Goal: Information Seeking & Learning: Learn about a topic

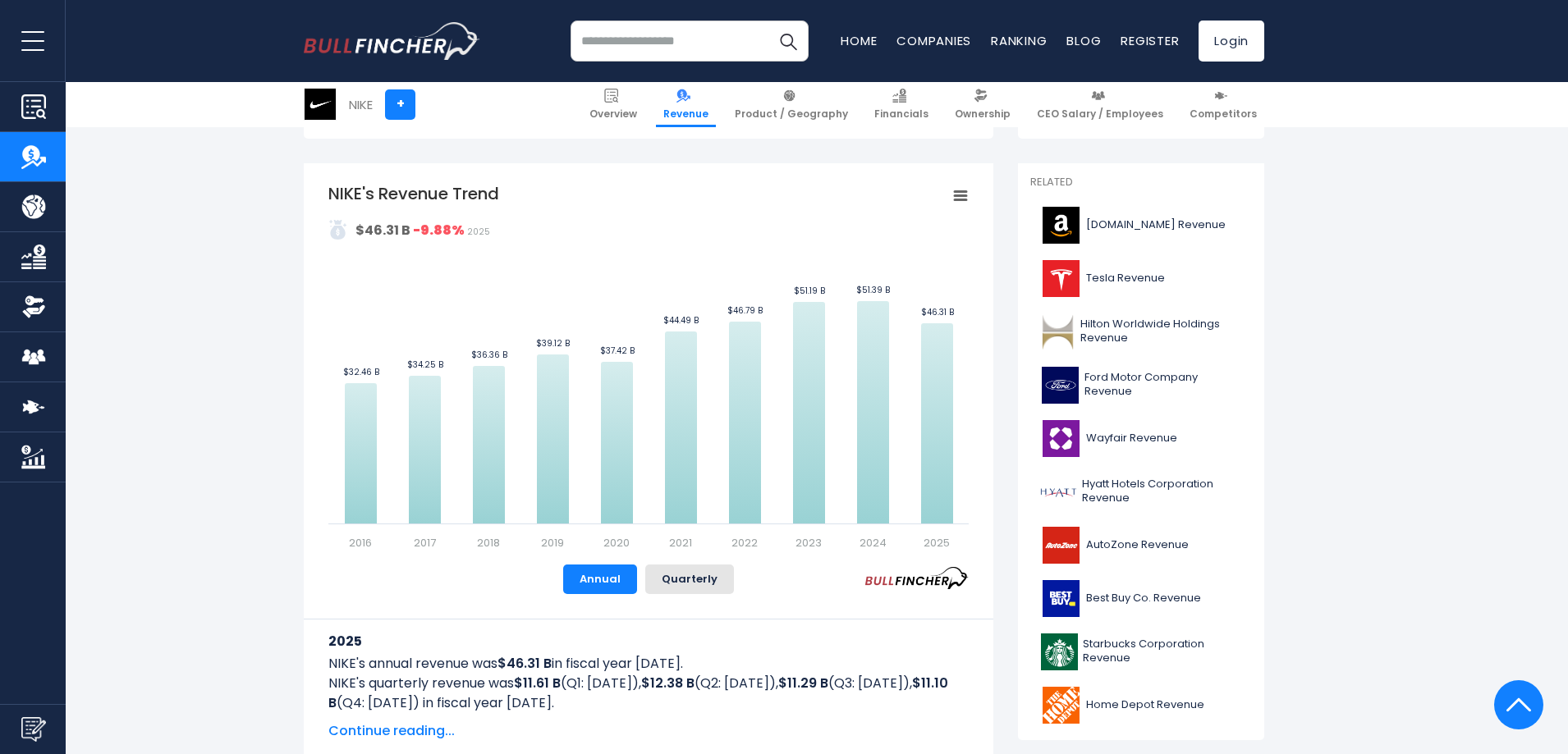
scroll to position [297, 0]
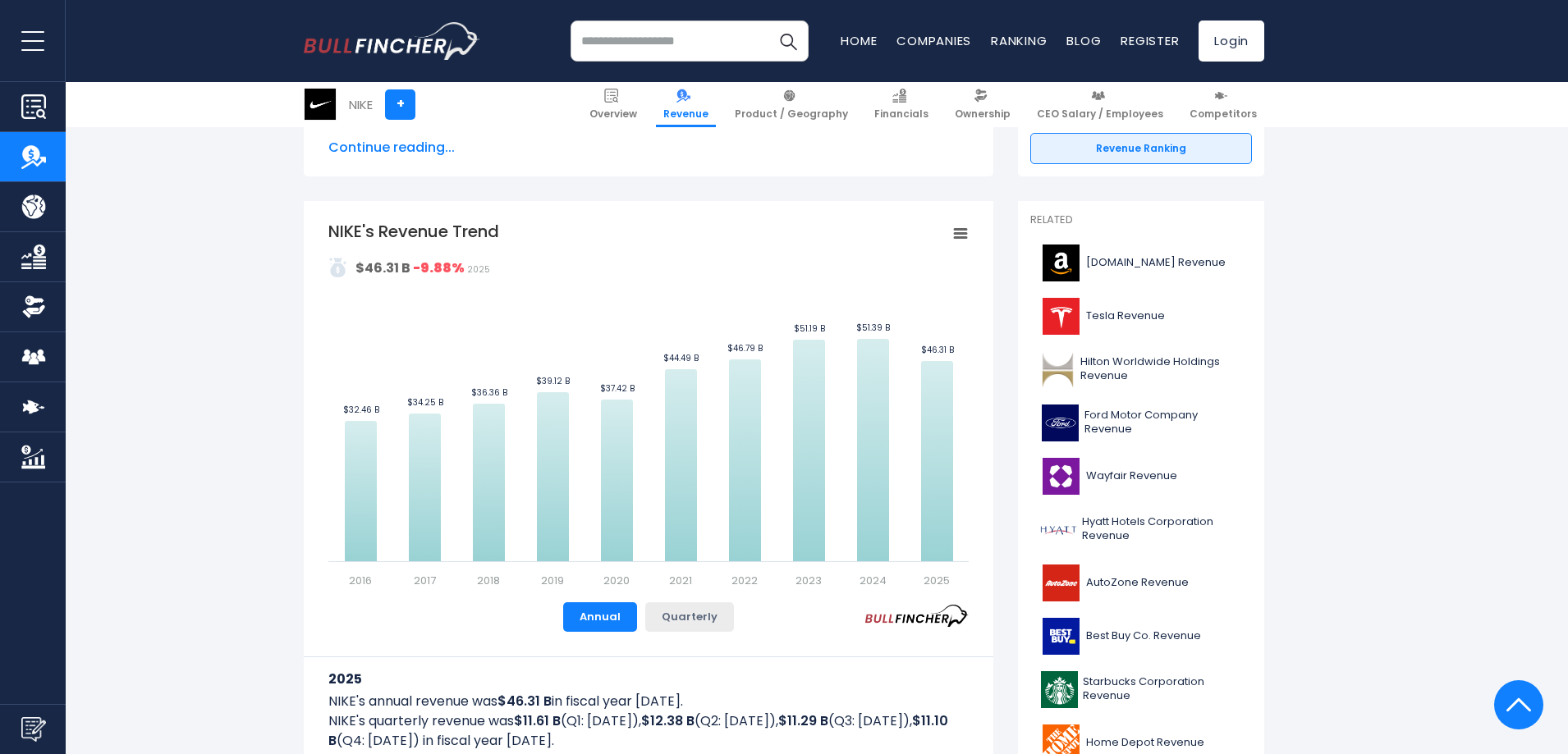
click at [686, 611] on button "Quarterly" at bounding box center [689, 617] width 89 height 29
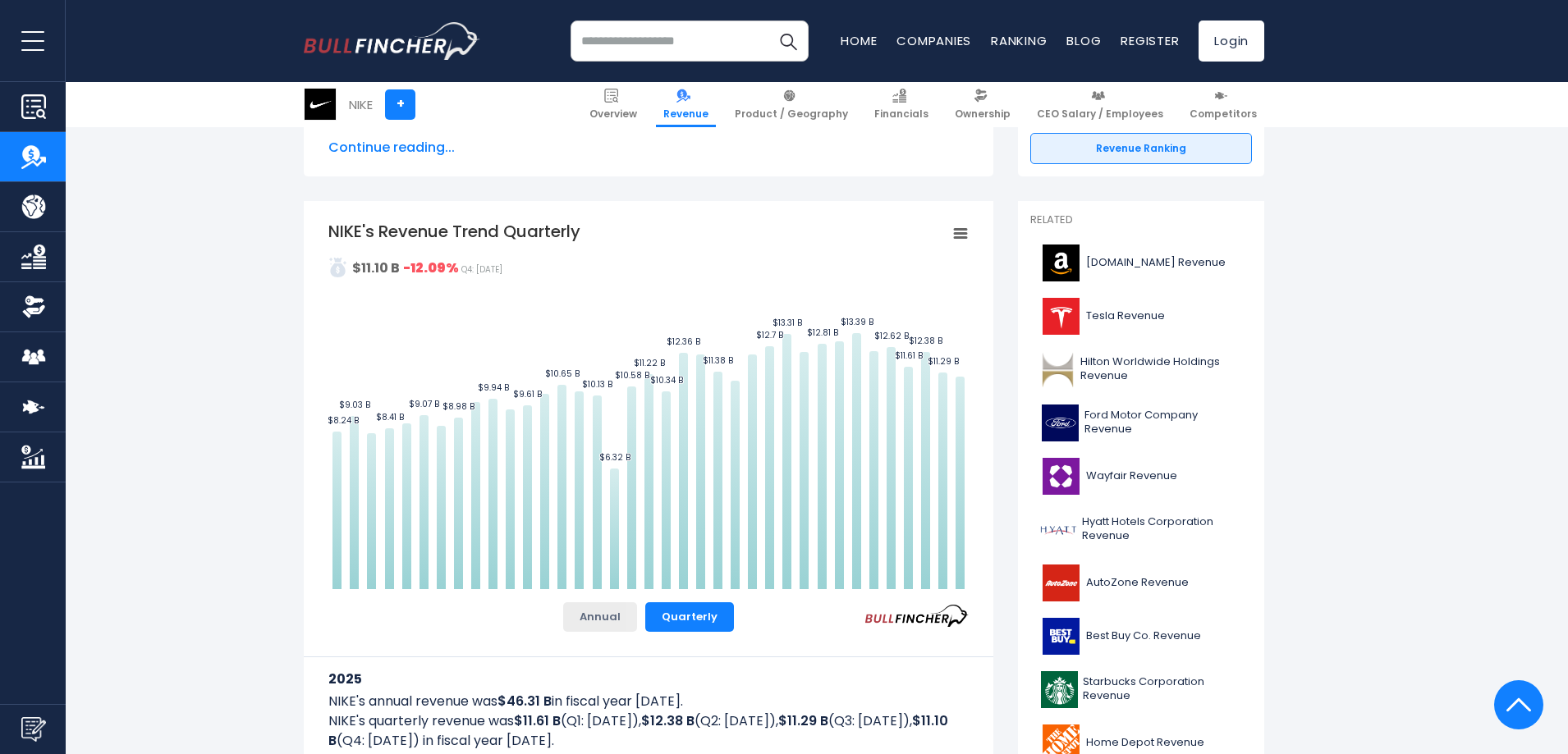
click at [599, 617] on button "Annual" at bounding box center [599, 617] width 74 height 29
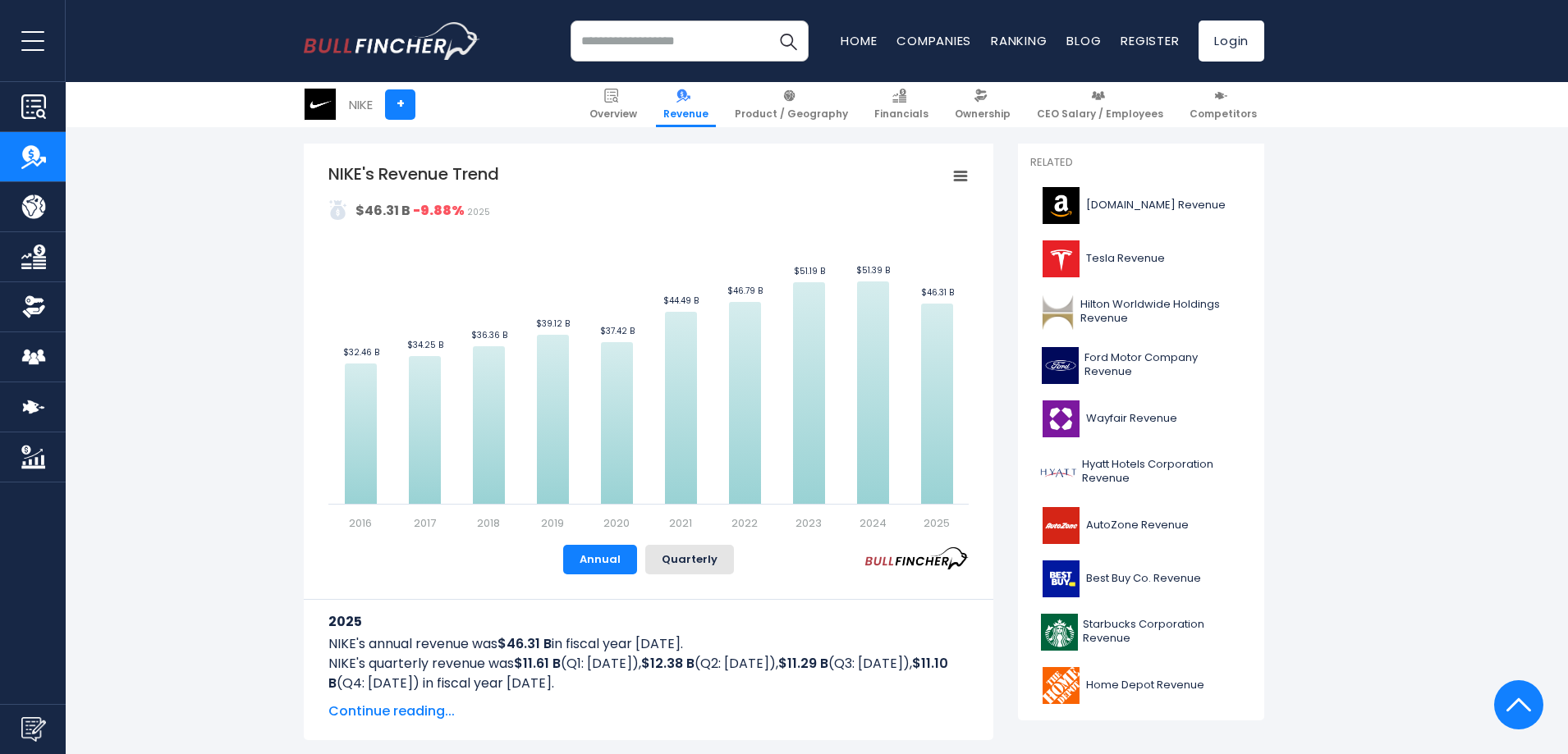
scroll to position [374, 0]
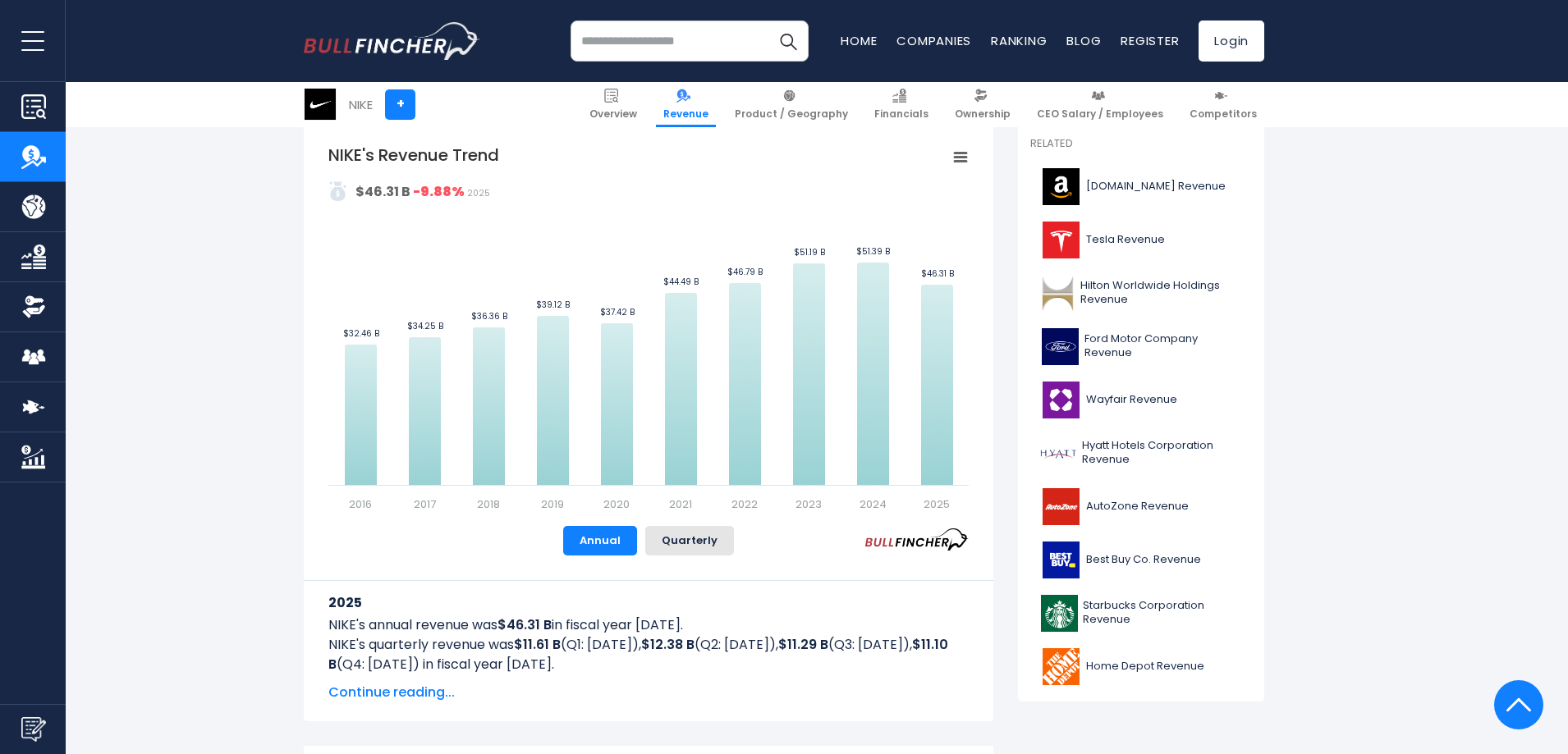
click at [426, 695] on span "Continue reading..." at bounding box center [648, 693] width 641 height 20
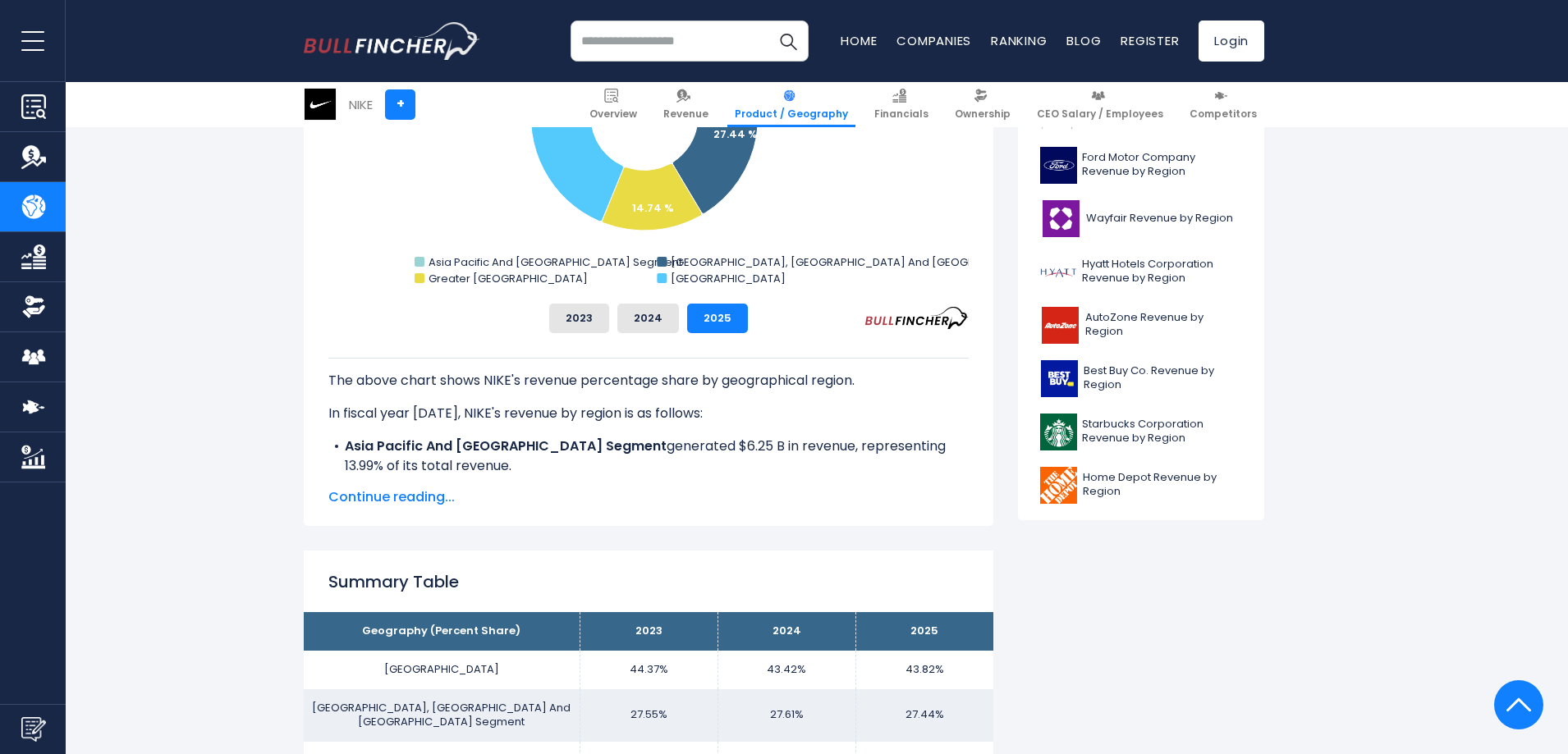
scroll to position [645, 0]
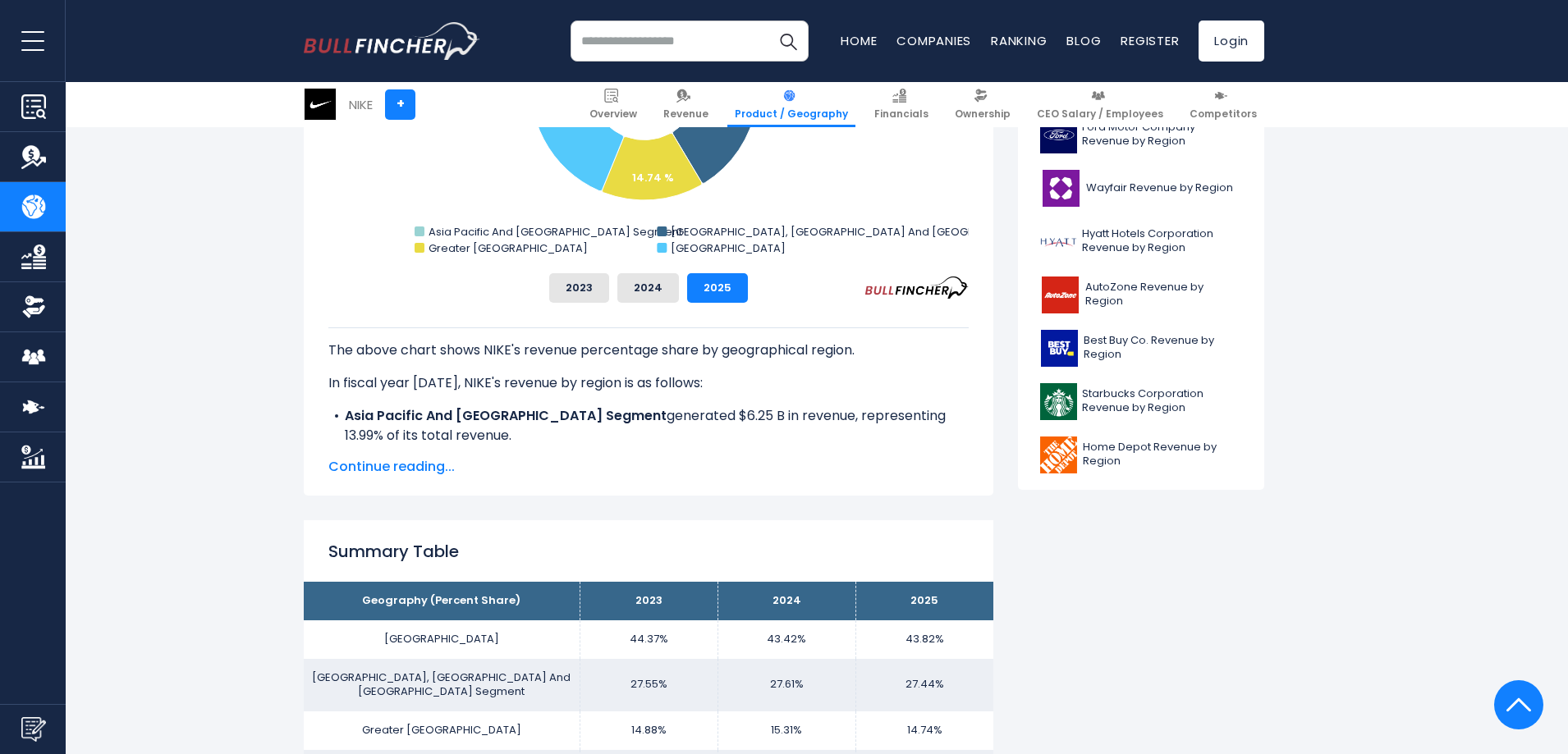
click at [422, 468] on span "Continue reading..." at bounding box center [648, 467] width 641 height 20
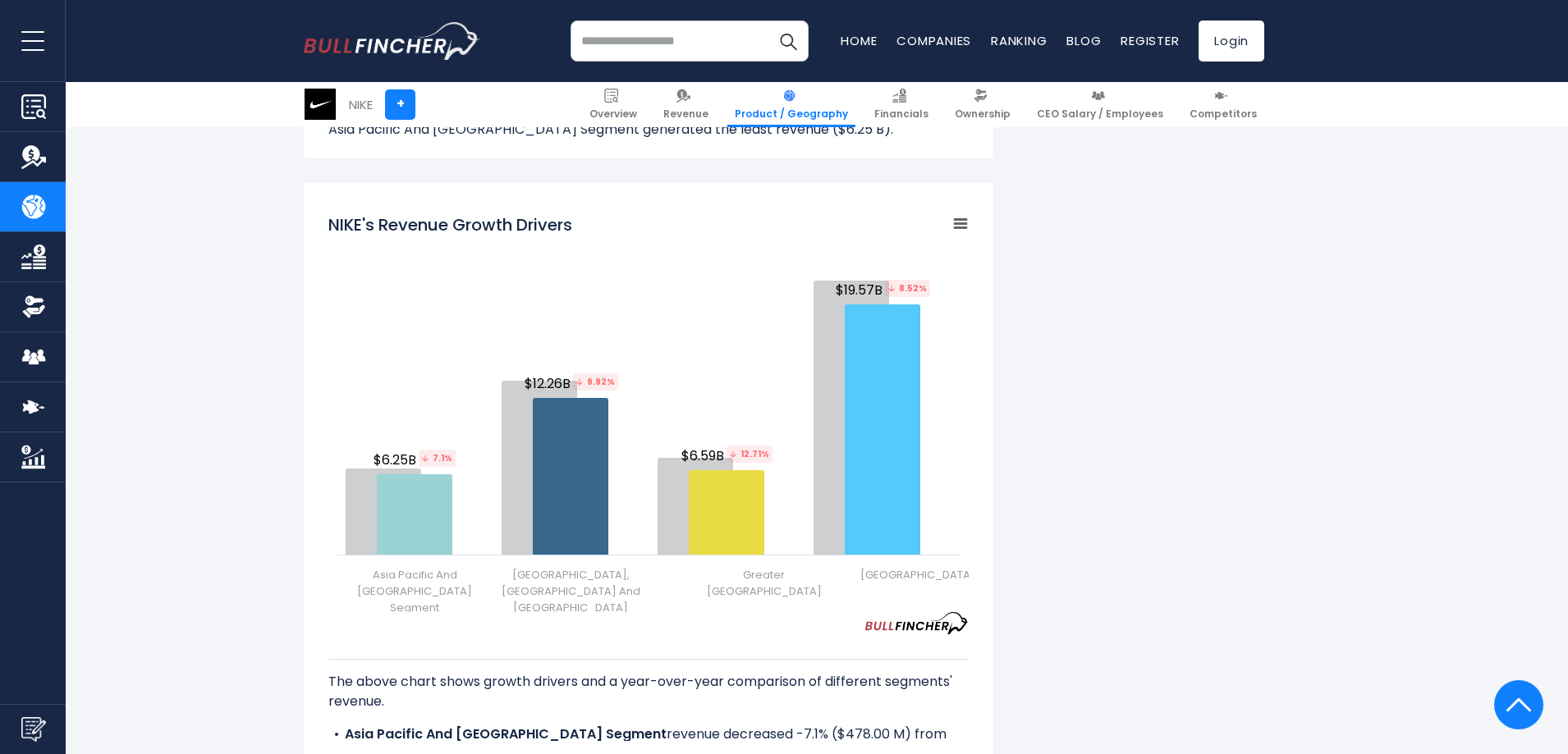
scroll to position [2101, 0]
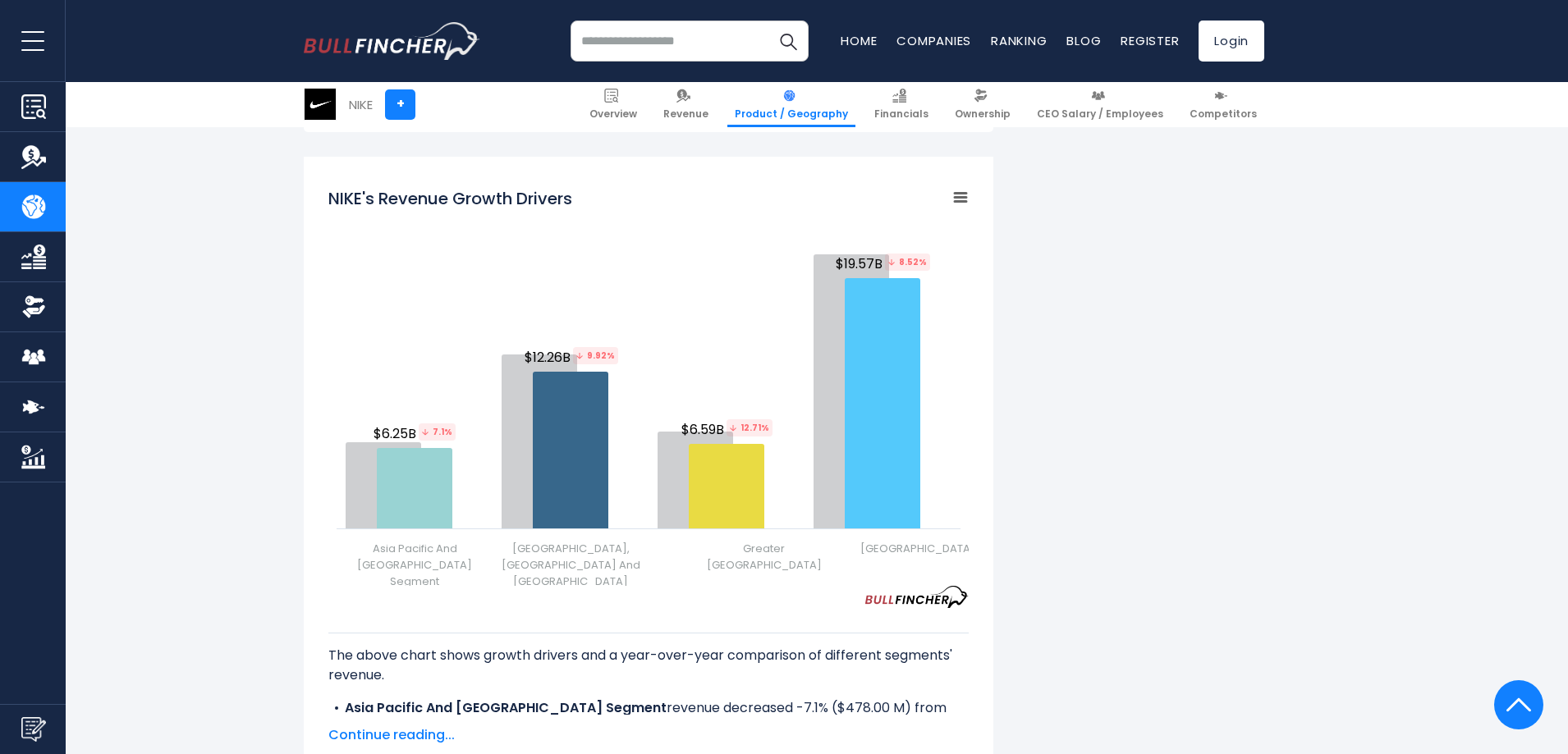
click at [397, 726] on span "Continue reading..." at bounding box center [648, 736] width 641 height 20
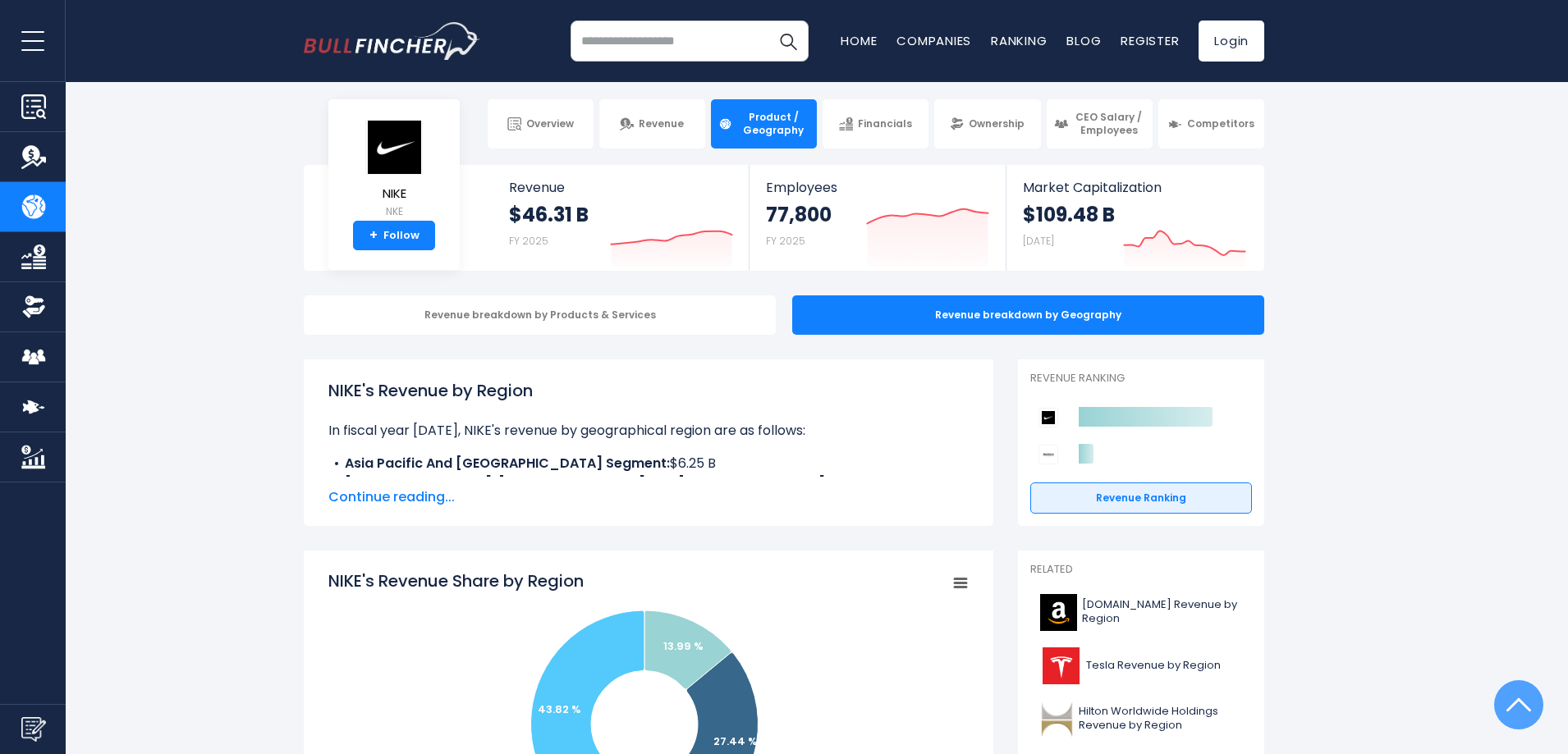
scroll to position [0, 0]
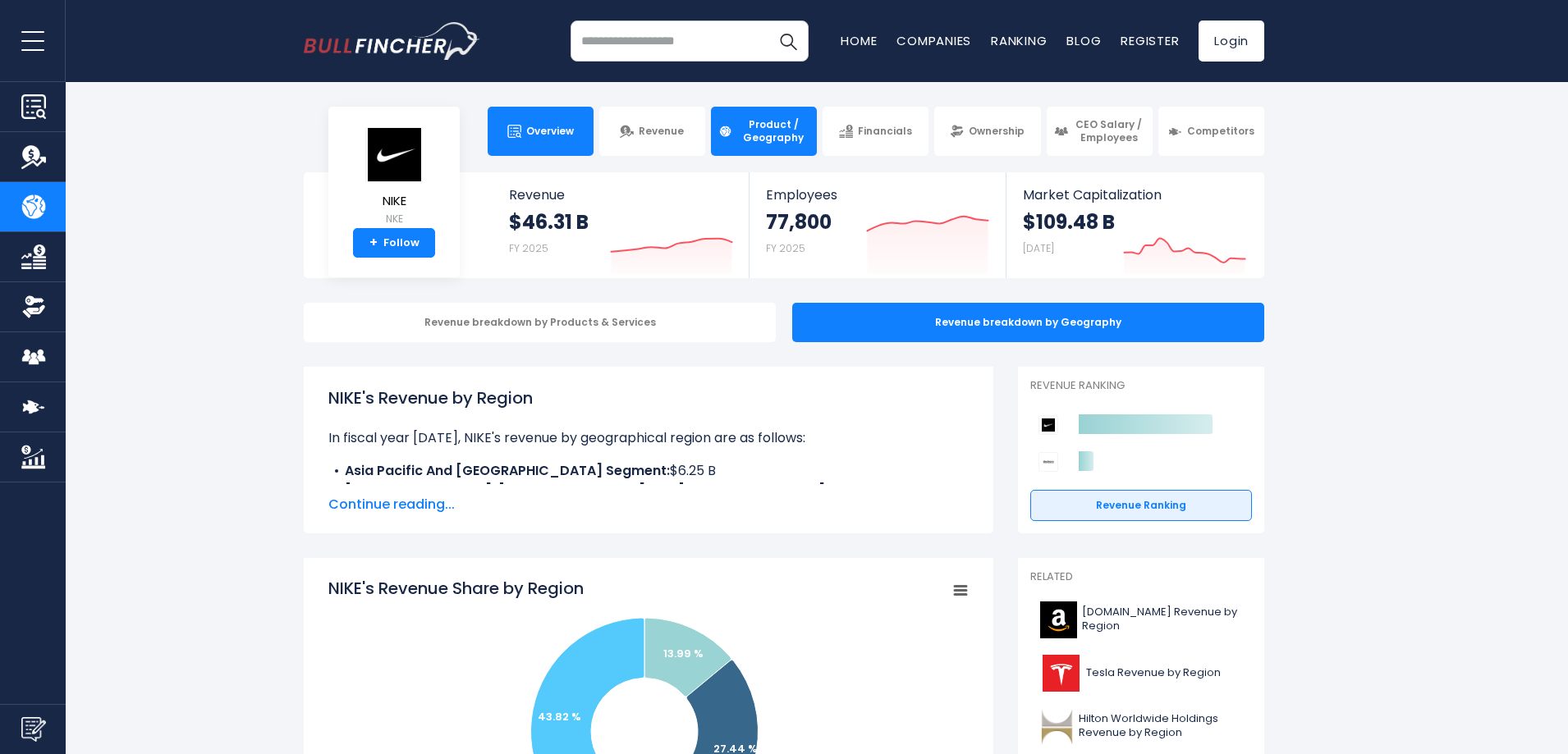
click at [565, 133] on span "Overview" at bounding box center [550, 132] width 48 height 13
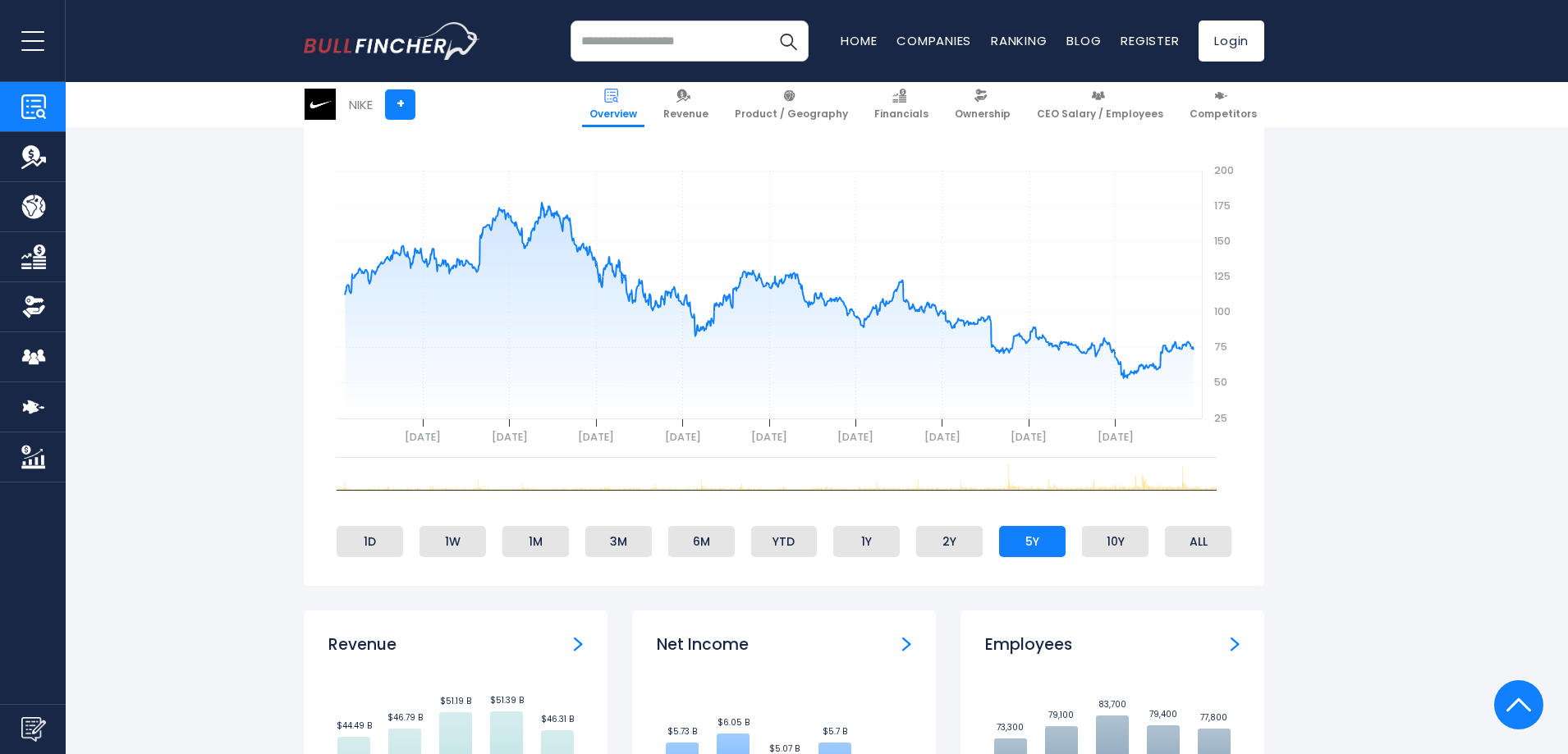
scroll to position [607, 0]
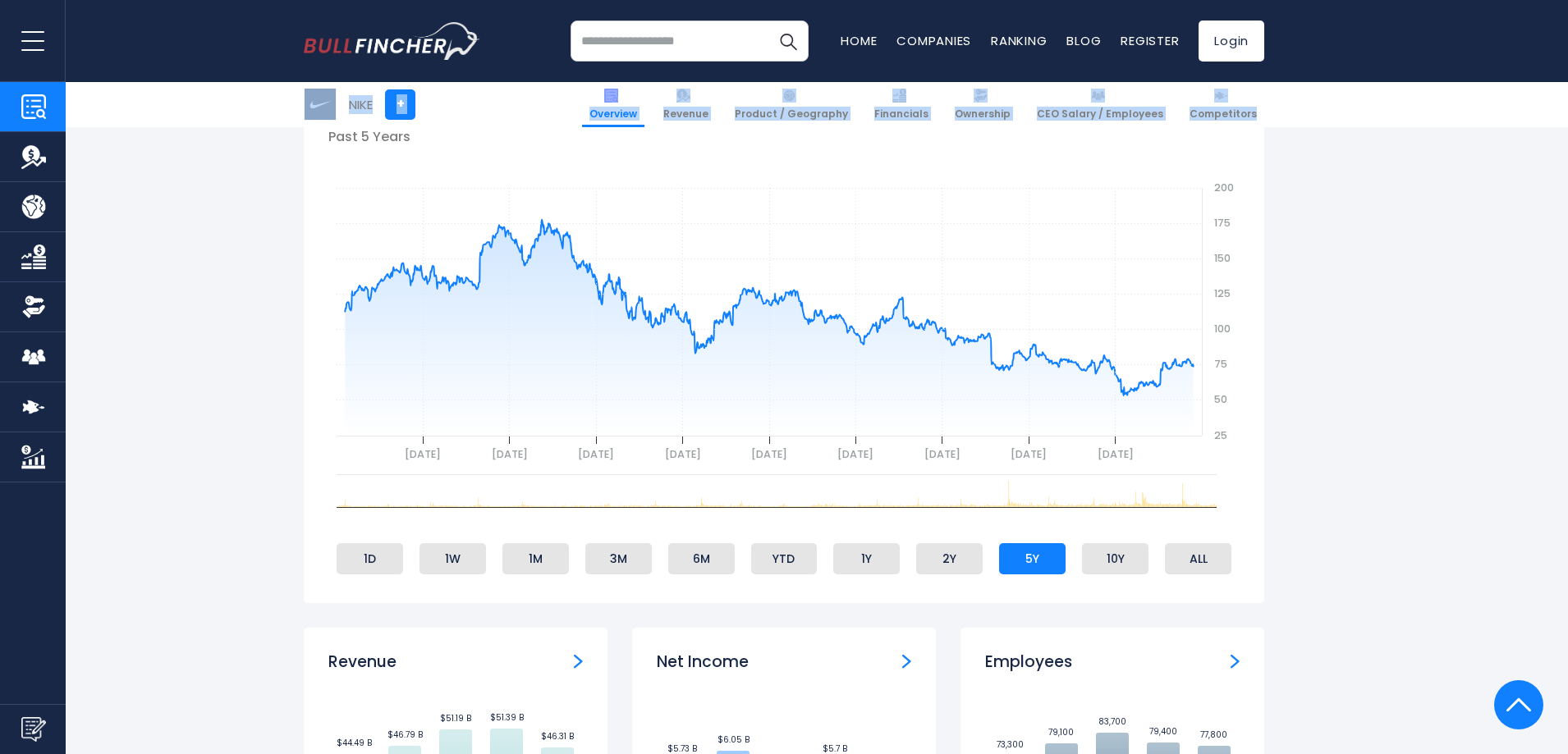
click at [1050, 187] on rect "gh" at bounding box center [783, 310] width 911 height 328
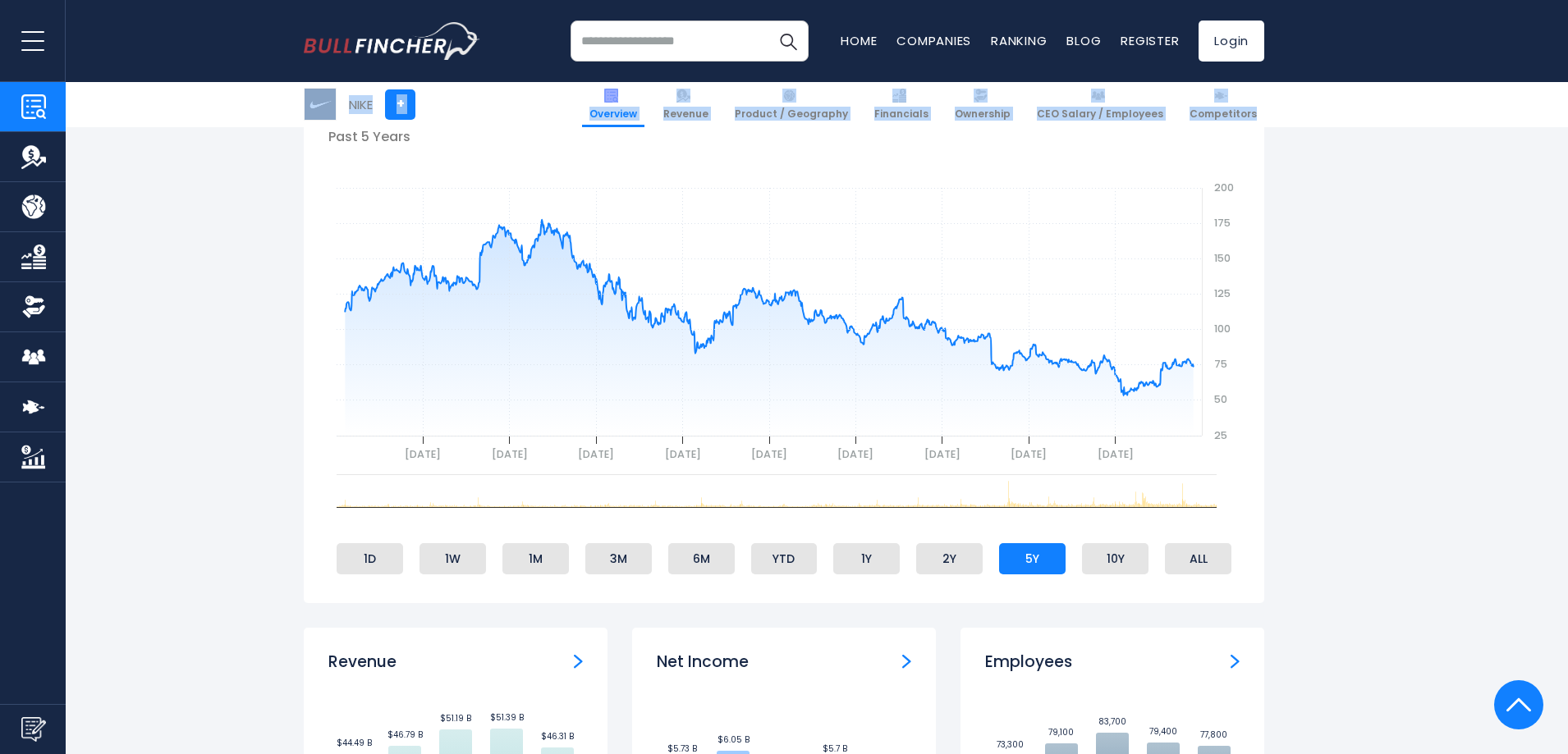
drag, startPoint x: 1566, startPoint y: 102, endPoint x: 1563, endPoint y: 60, distance: 42.1
click at [1476, 105] on section "NIKE + Overview Revenue Product / Geography Financials Ownership" at bounding box center [784, 104] width 1568 height 45
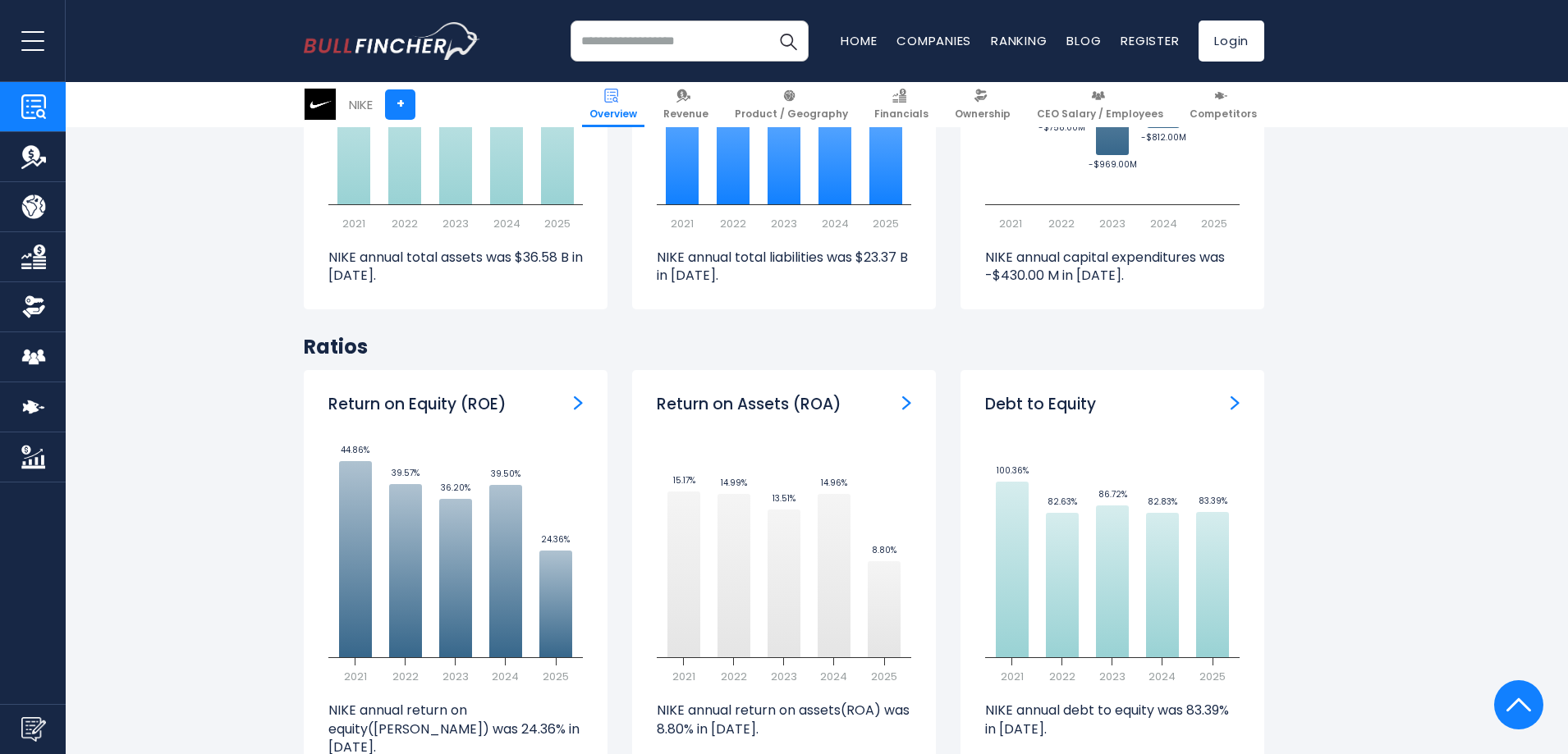
scroll to position [3134, 0]
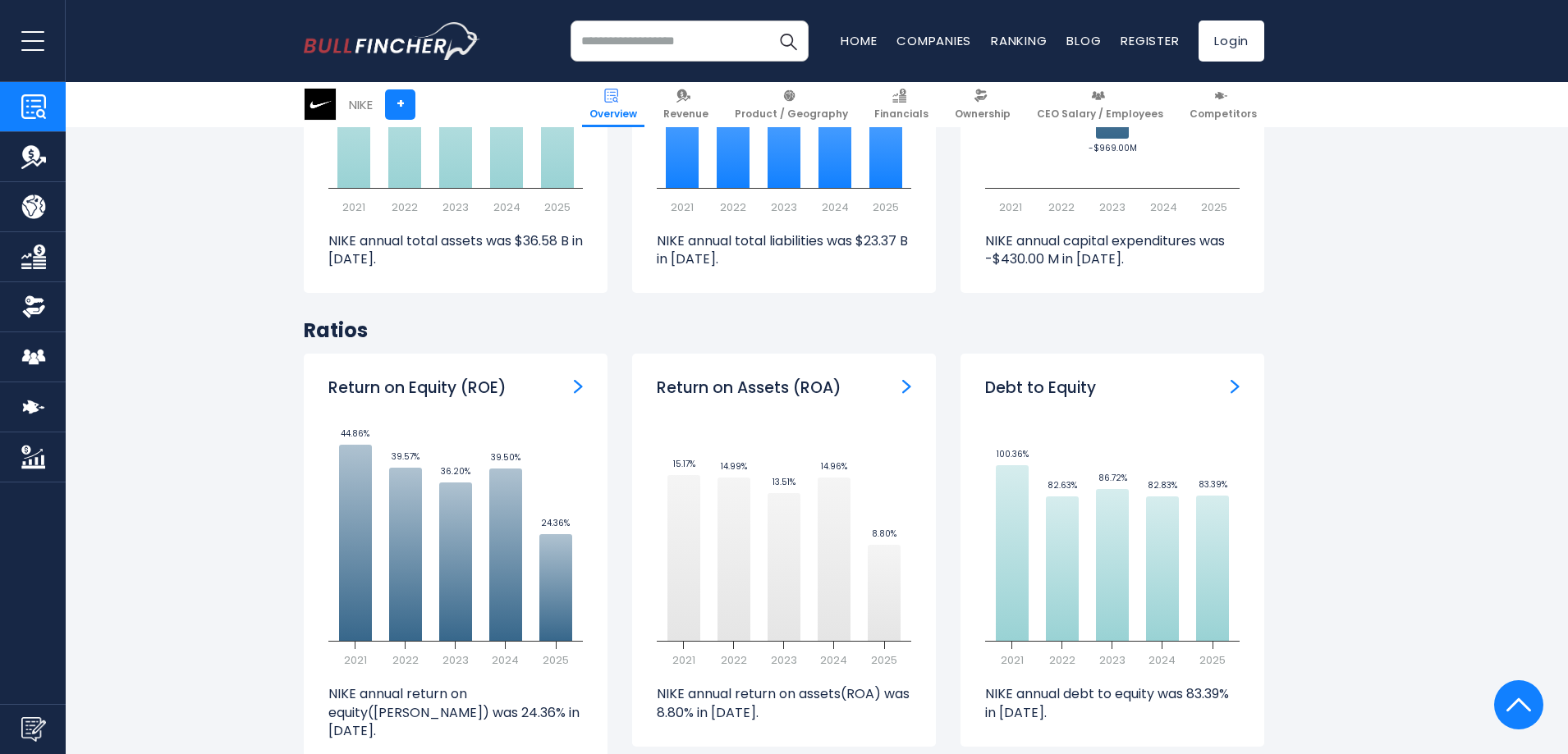
click at [1512, 355] on section "NIKE (NKE) Stock Price Volume 73.82 -38.83 -34.45% Past 5 Years Created with Hi…" at bounding box center [784, 349] width 1568 height 5671
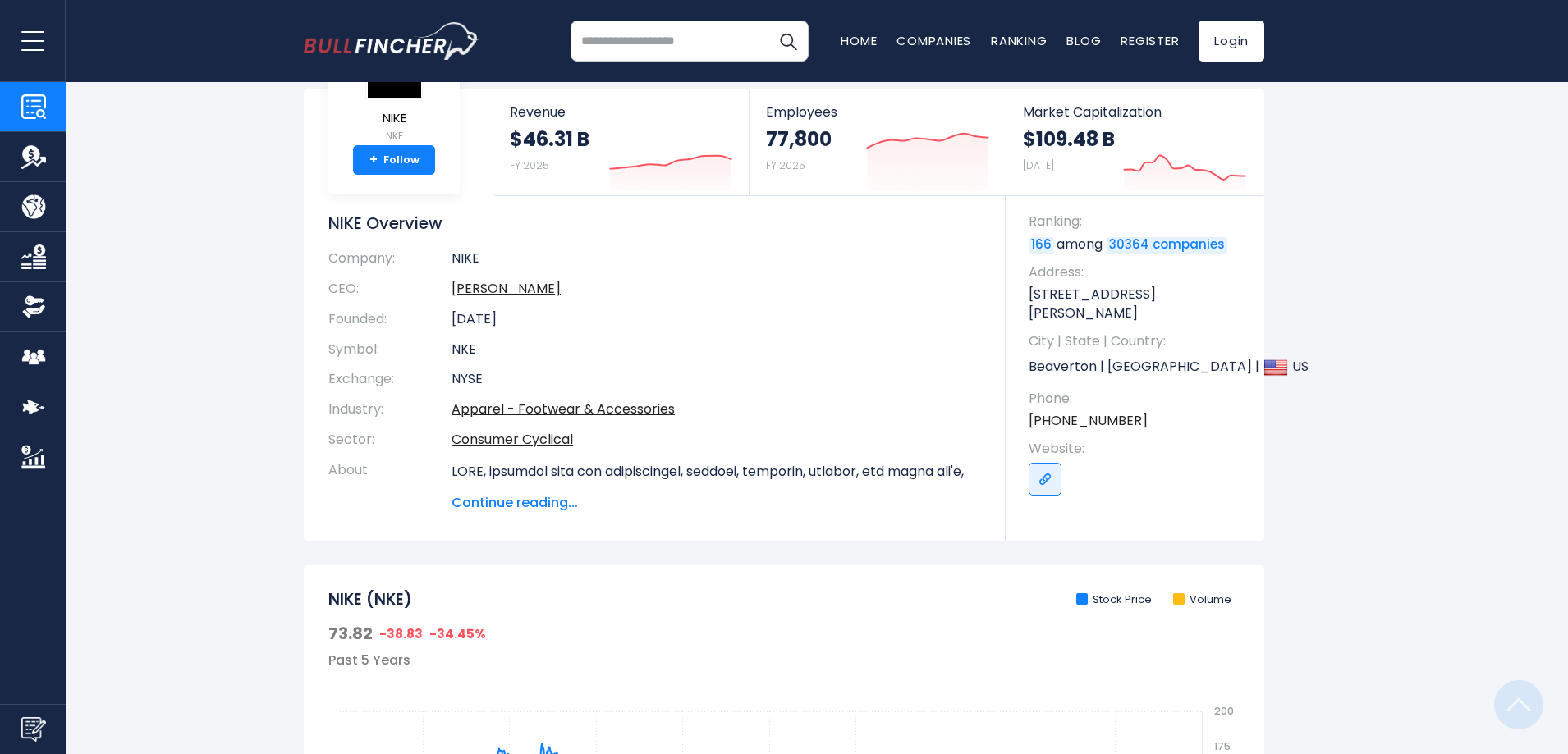
scroll to position [0, 0]
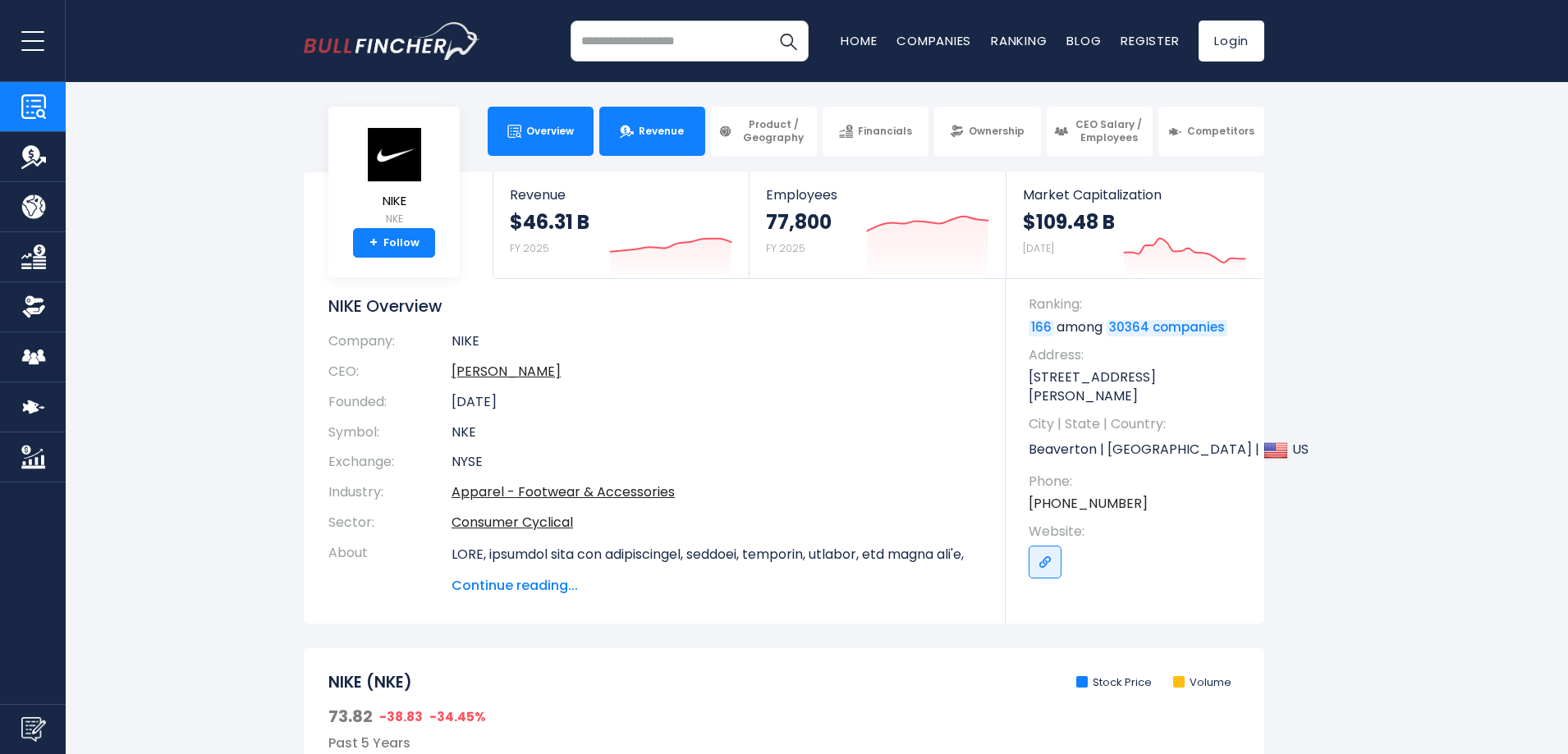
click at [663, 137] on span "Revenue" at bounding box center [661, 132] width 45 height 13
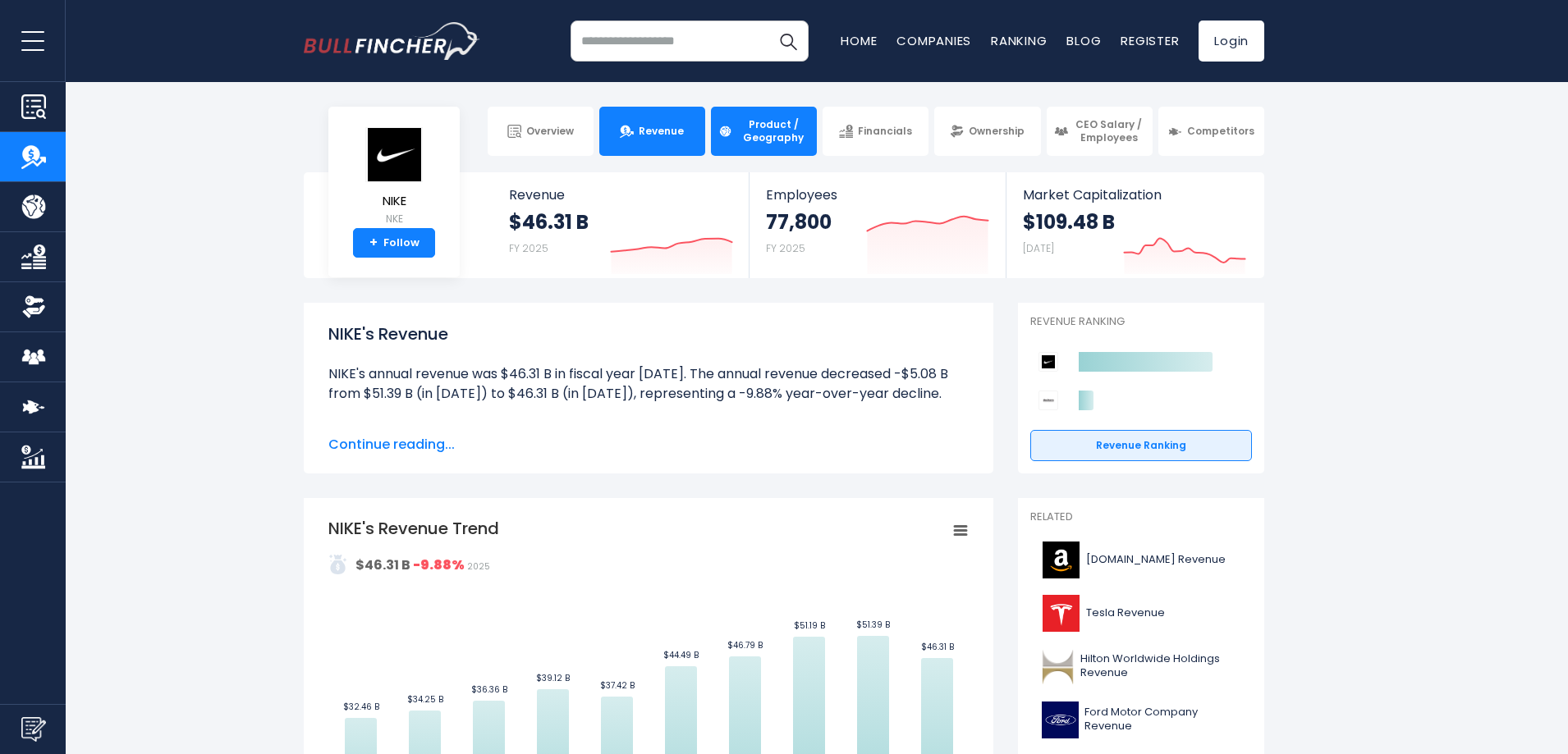
click at [767, 138] on span "Product / Geography" at bounding box center [773, 131] width 72 height 26
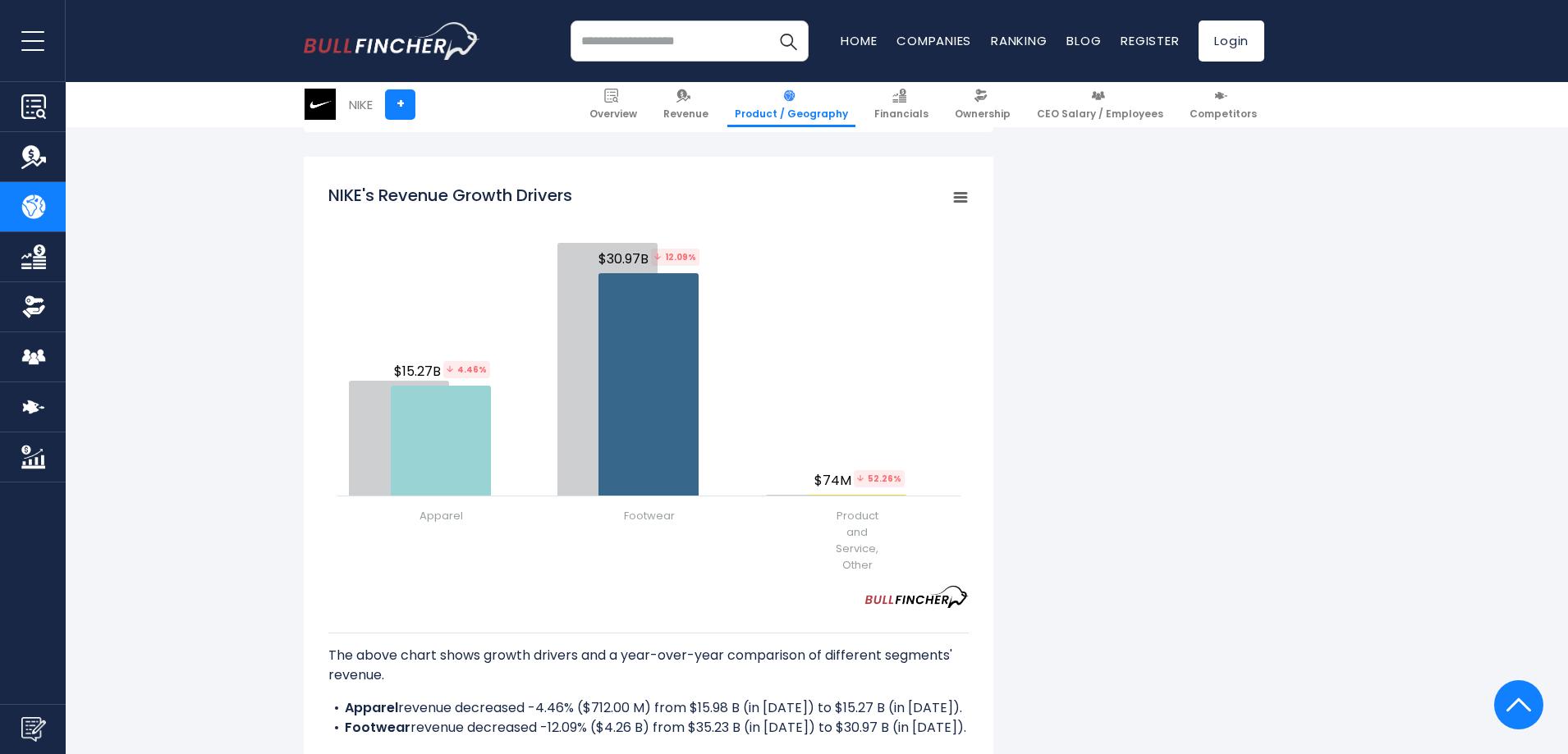
scroll to position [1861, 0]
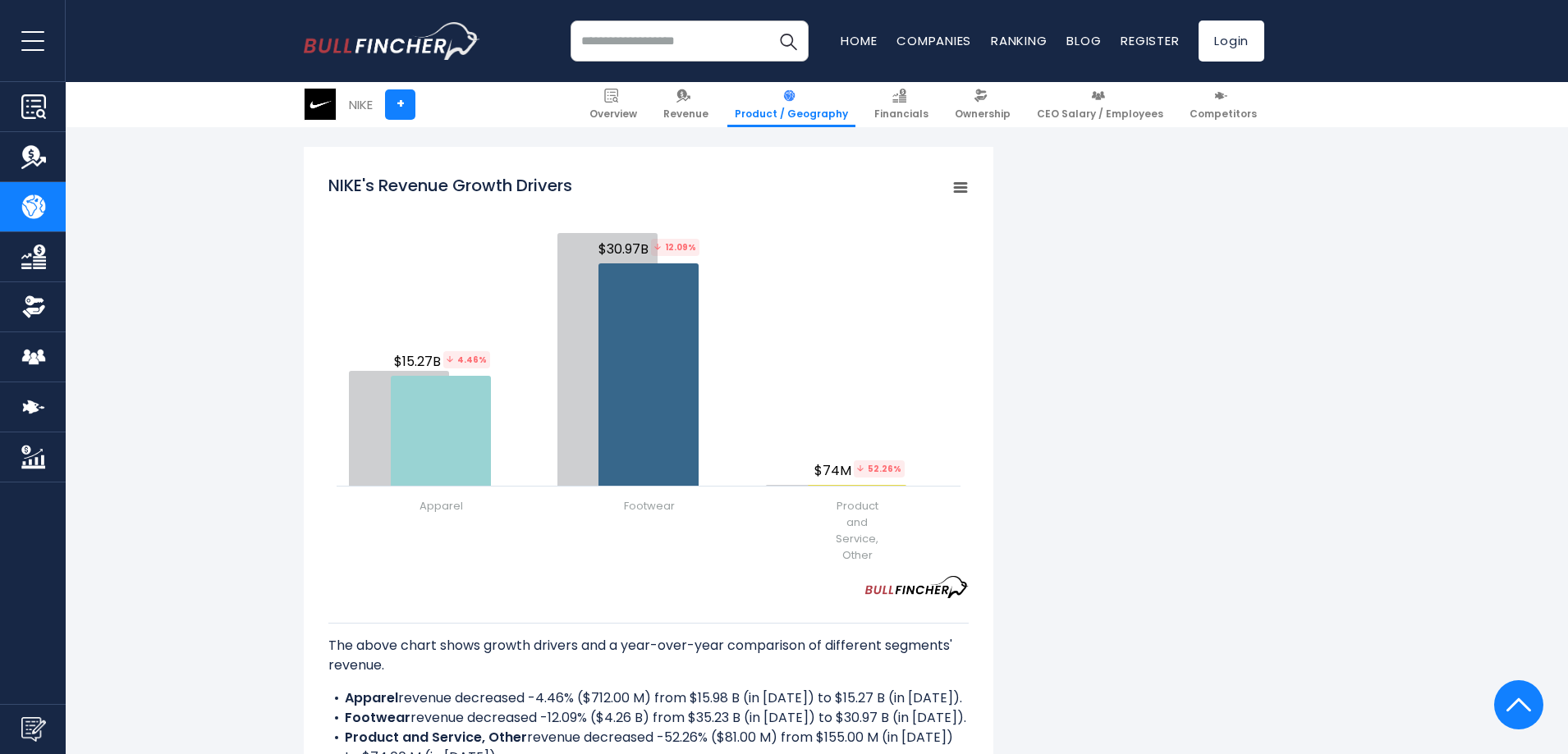
scroll to position [1866, 0]
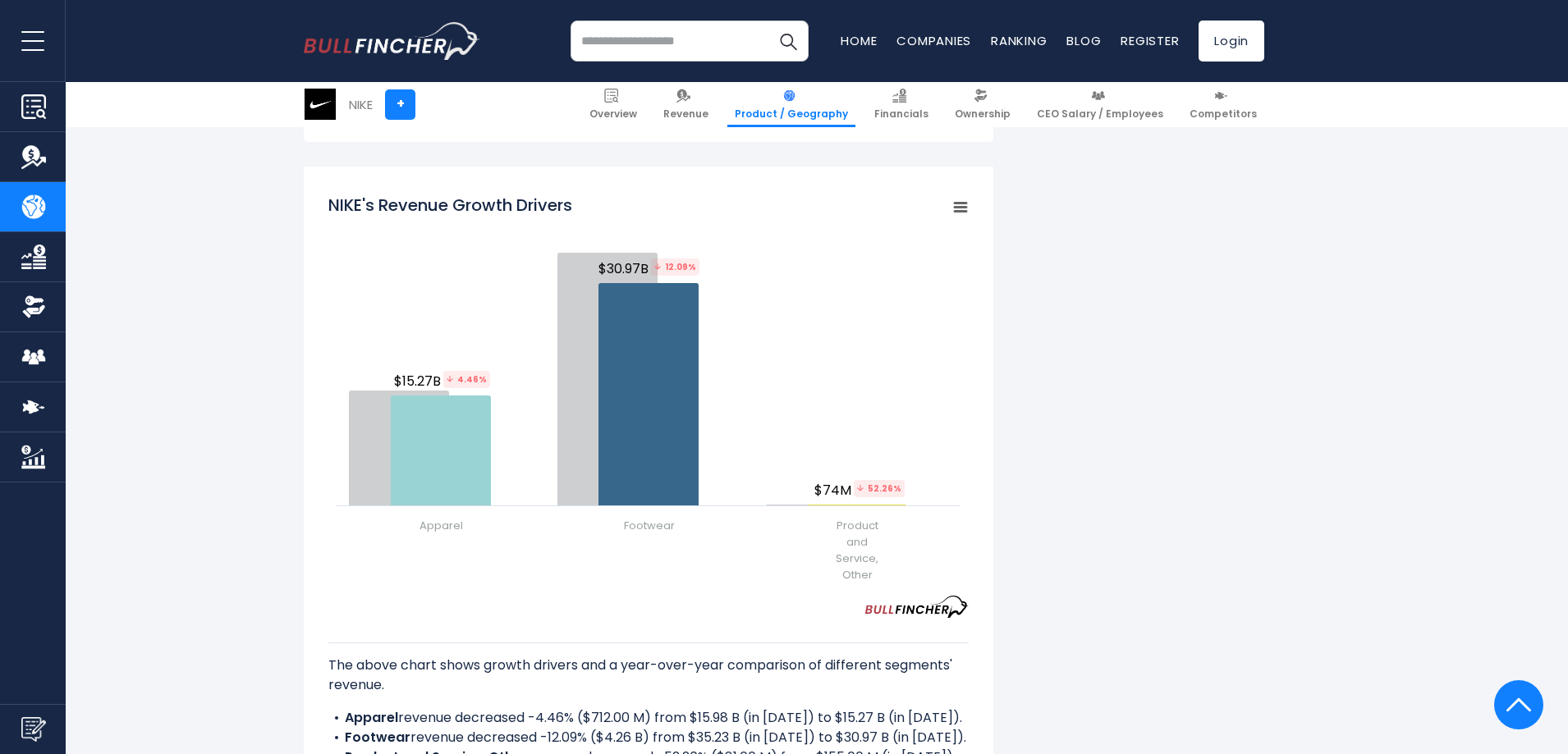
click at [973, 732] on div "NIKE's Revenue Growth Drivers Created with Highcharts 12.1.2 Chart context menu…" at bounding box center [648, 501] width 690 height 670
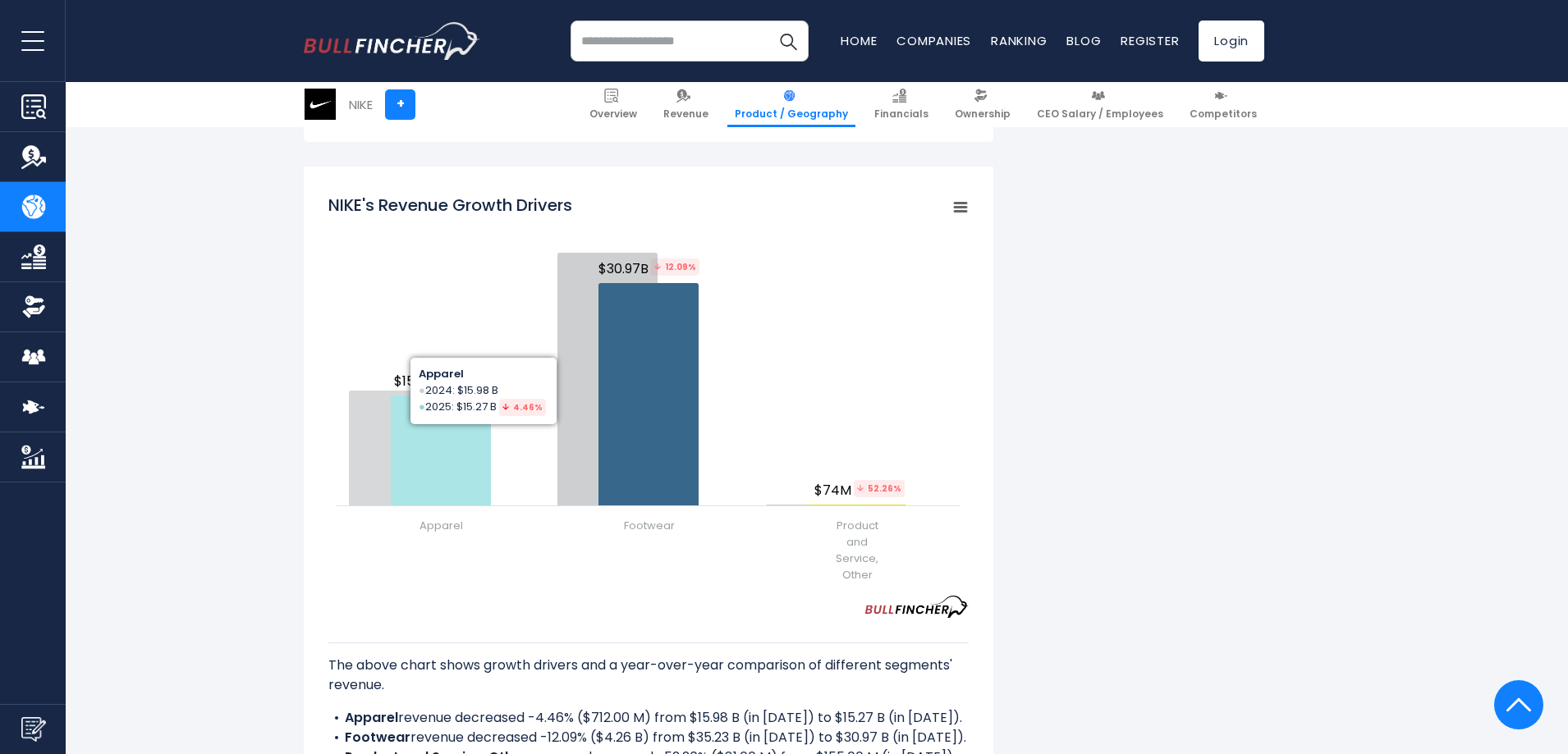
click at [214, 376] on div "NIKE's Revenue by Segment In fiscal year 2025, NIKE's revenue by segment (produ…" at bounding box center [784, 188] width 1568 height 3375
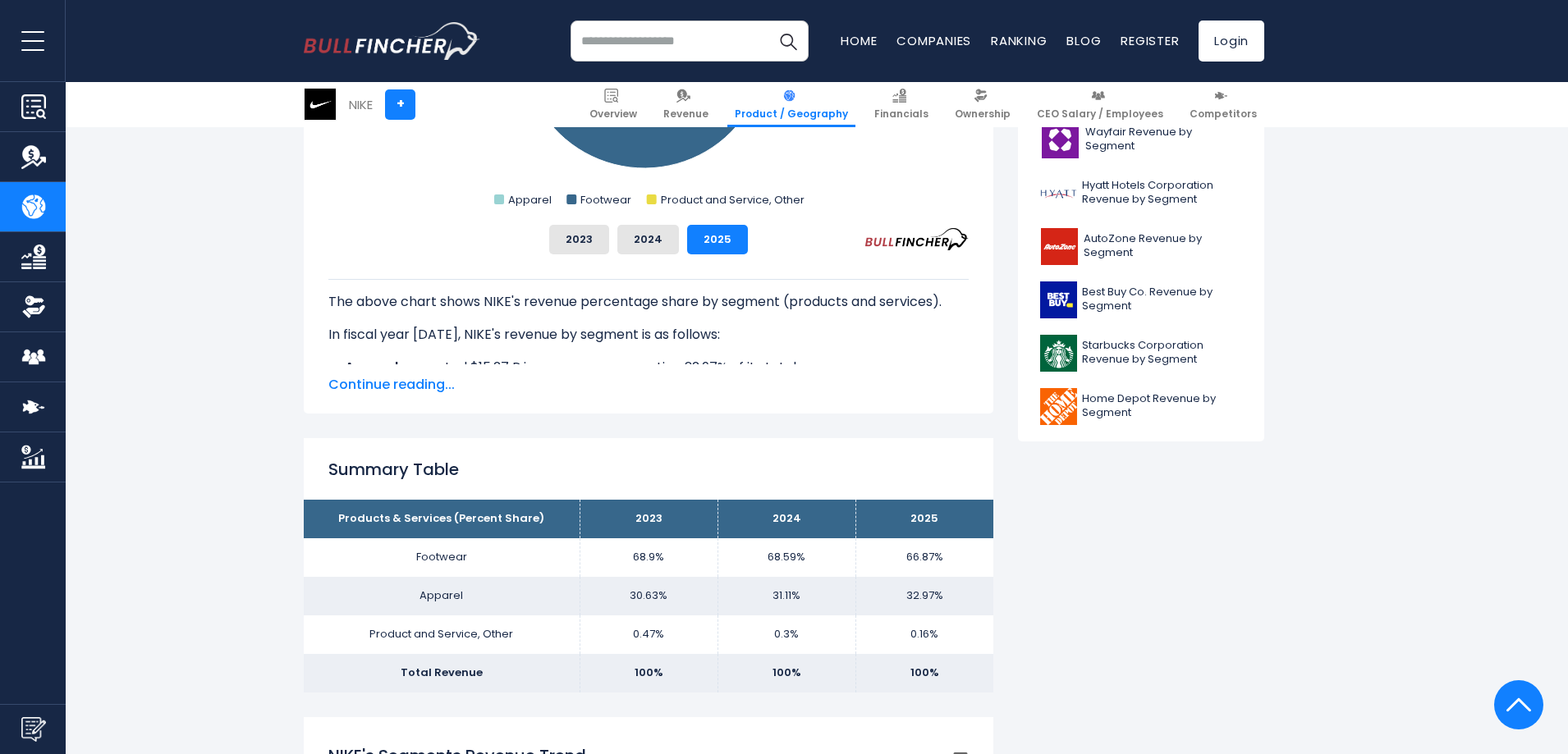
scroll to position [0, 0]
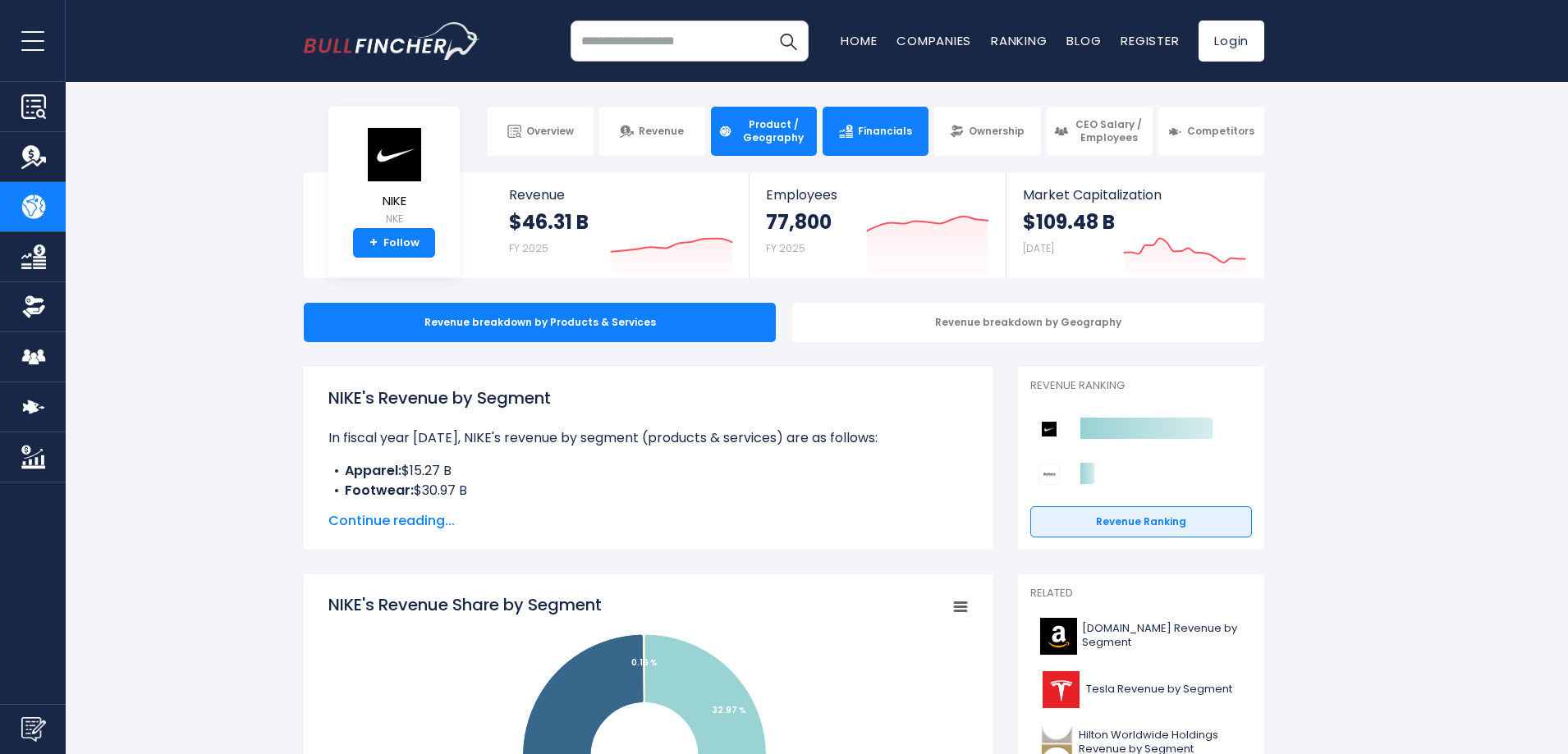
click at [885, 130] on span "Financials" at bounding box center [885, 132] width 54 height 13
click at [753, 128] on span "Product / Geography" at bounding box center [773, 131] width 72 height 26
click at [870, 134] on span "Financials" at bounding box center [885, 132] width 54 height 13
click at [888, 133] on span "Financials" at bounding box center [885, 132] width 54 height 13
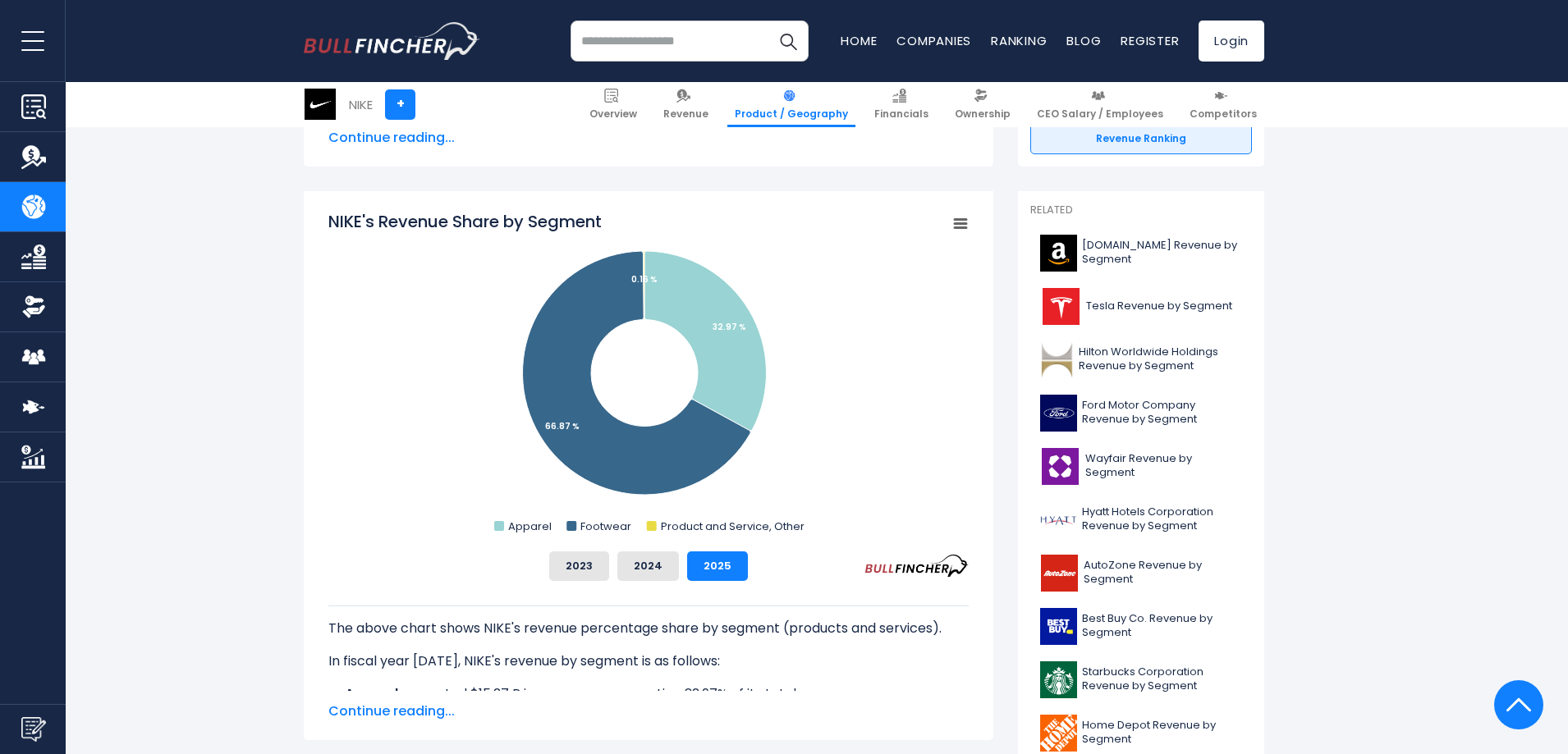
scroll to position [429, 0]
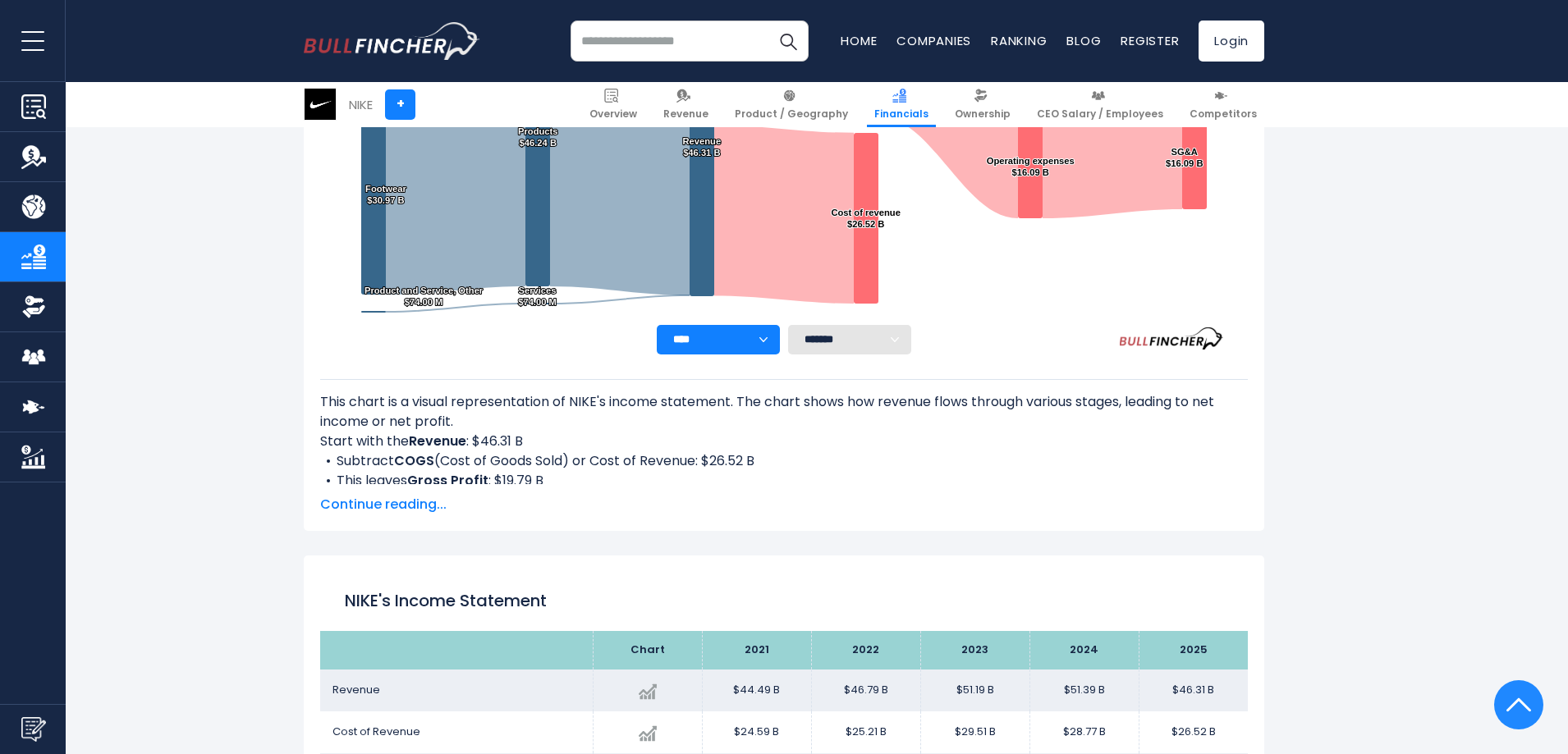
scroll to position [889, 0]
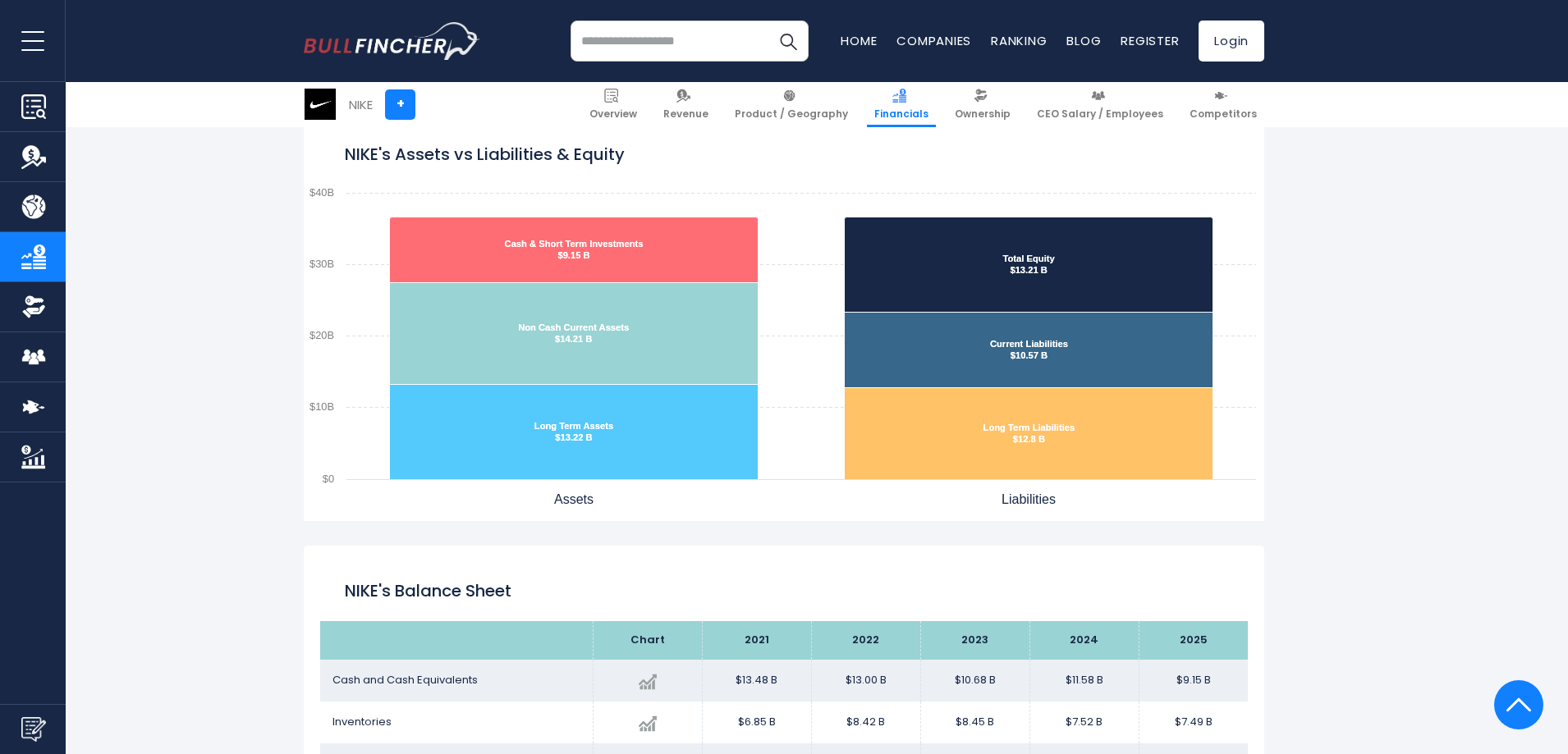
scroll to position [1271, 0]
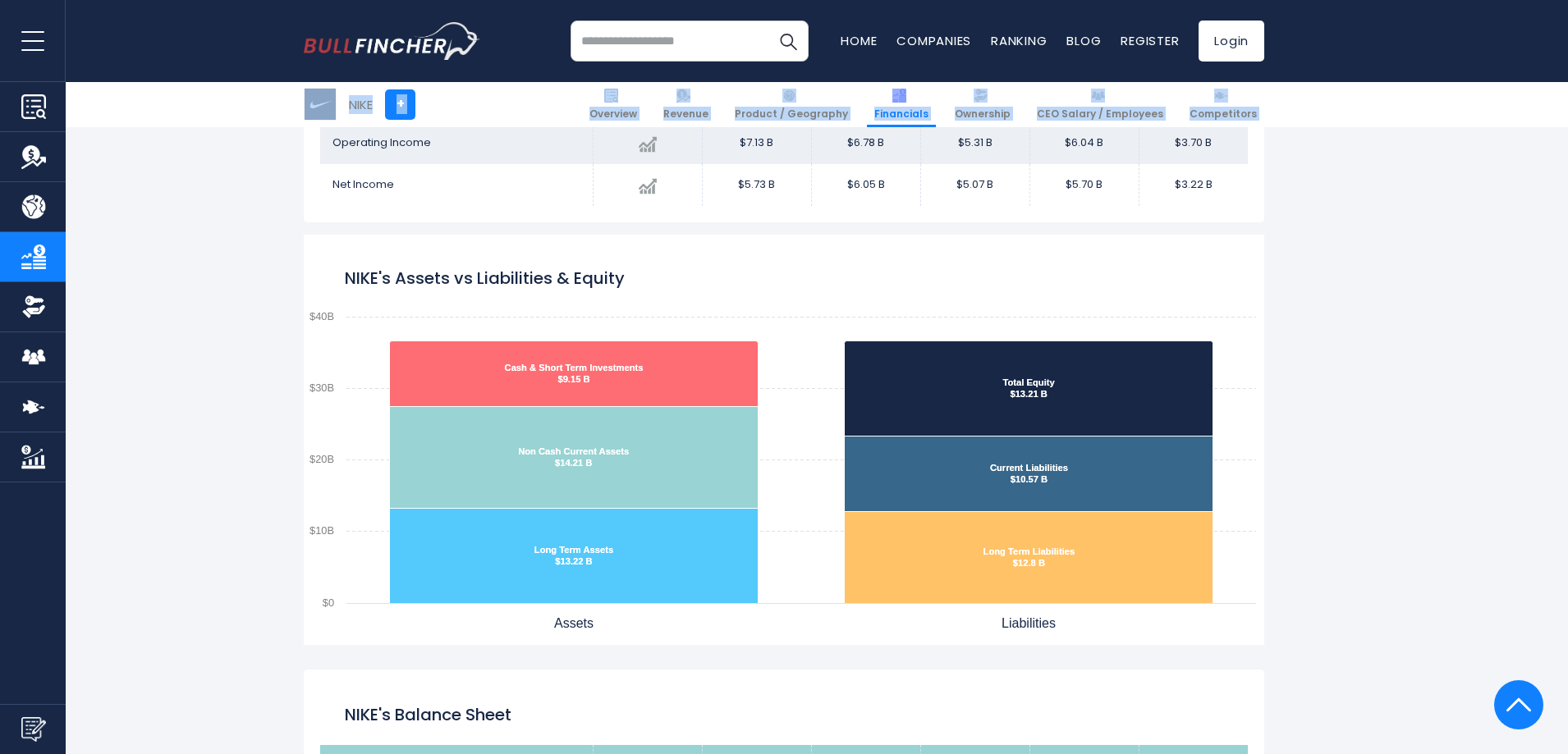
drag, startPoint x: 1553, startPoint y: 141, endPoint x: 1537, endPoint y: 18, distance: 124.0
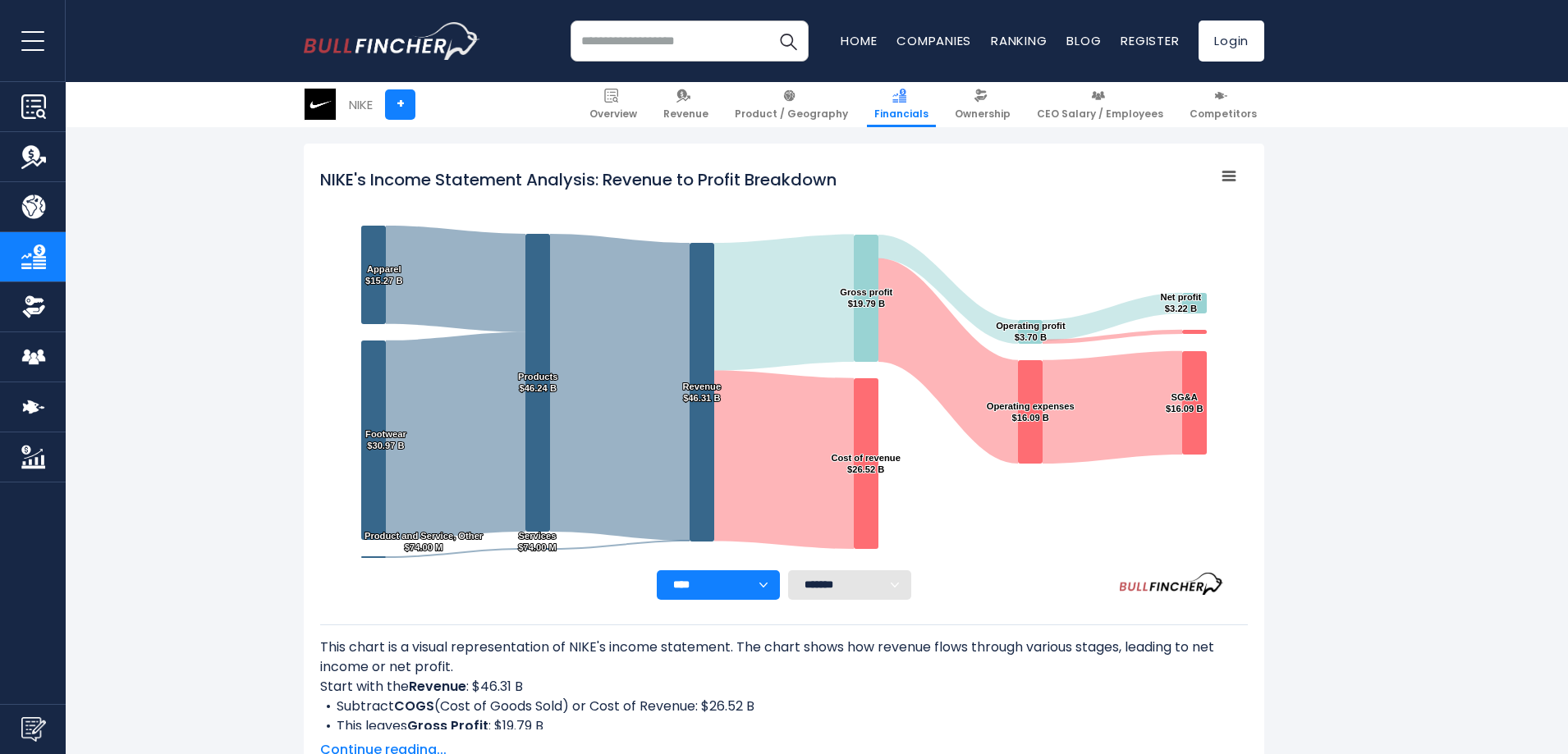
scroll to position [246, 0]
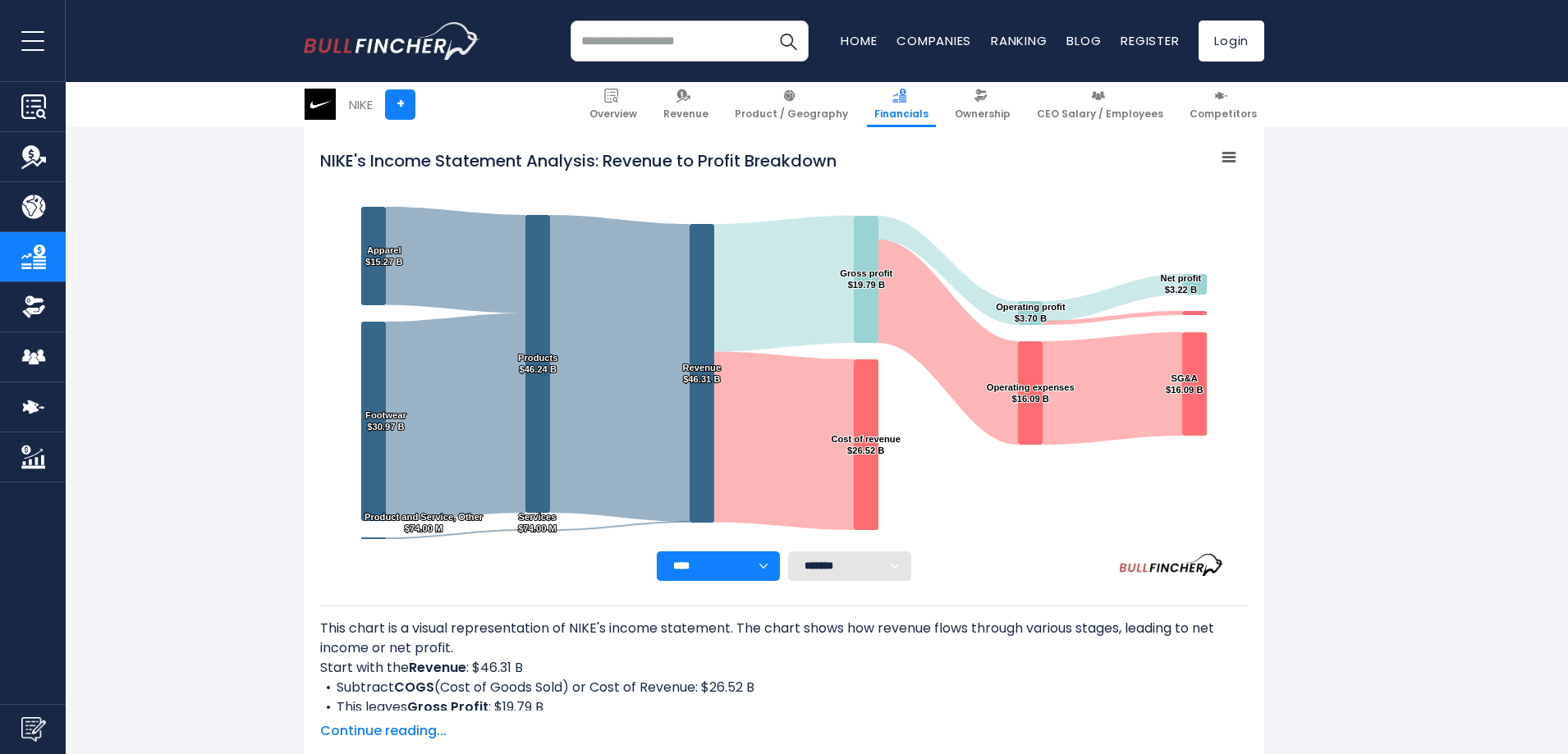
click at [372, 732] on span "Continue reading..." at bounding box center [783, 732] width 927 height 20
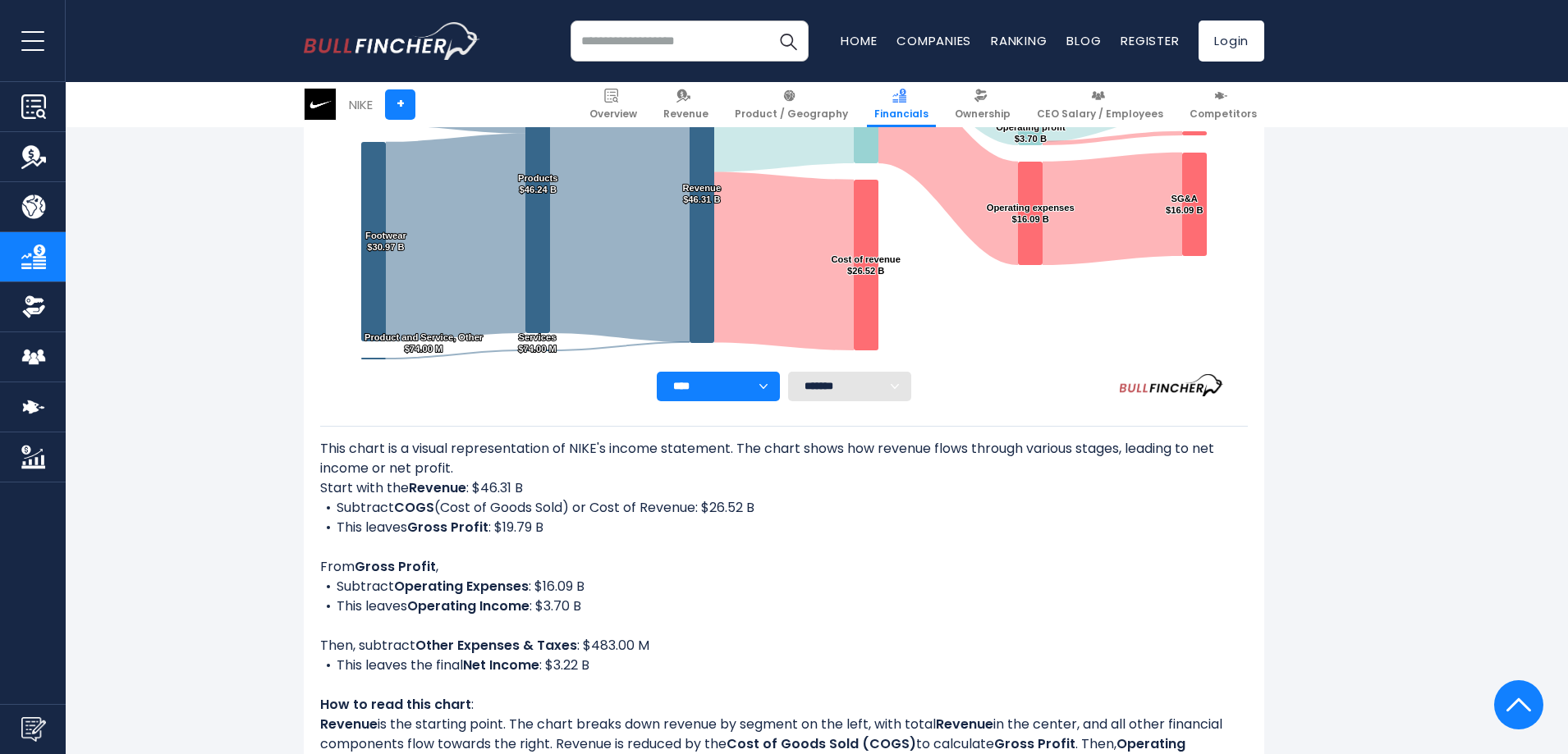
scroll to position [440, 0]
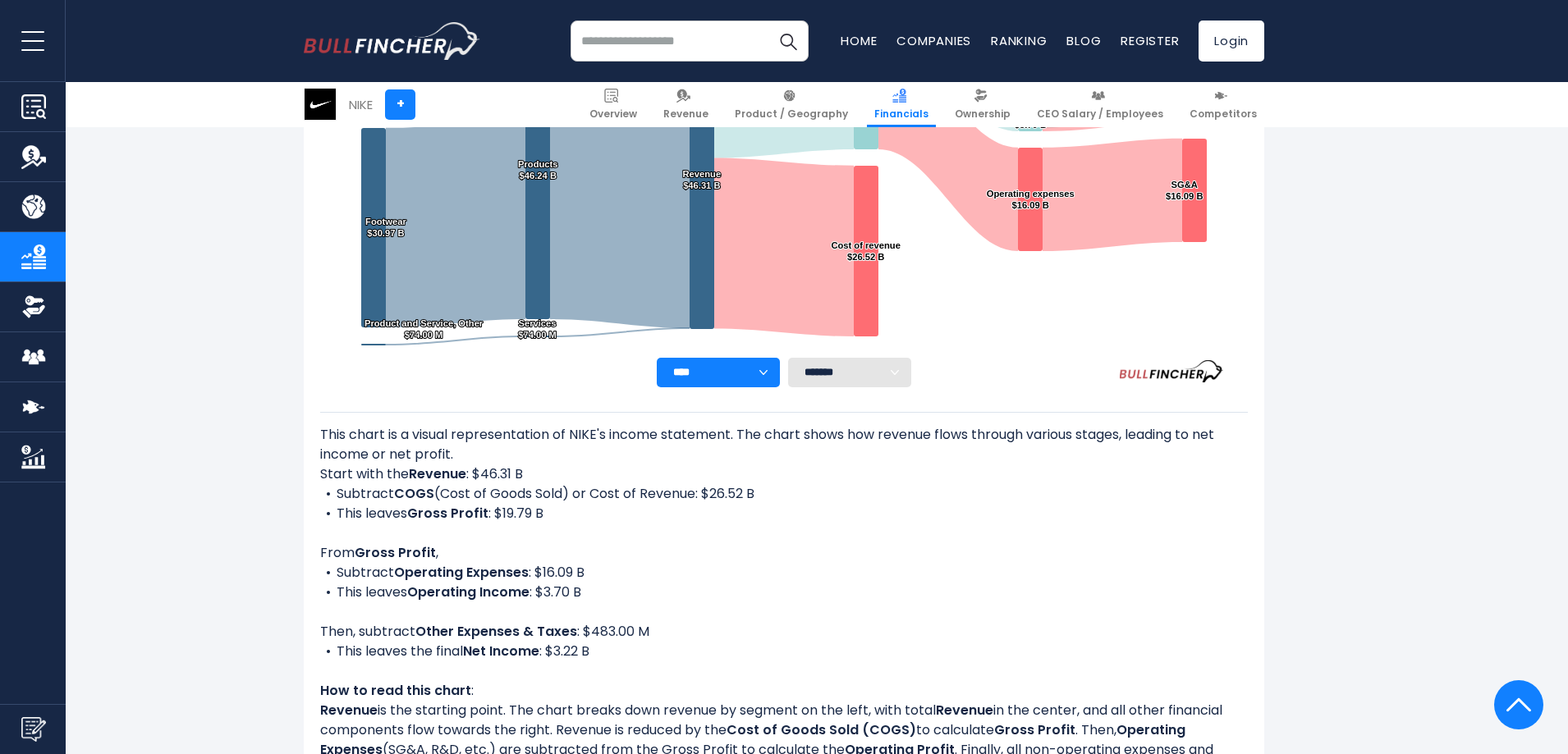
drag, startPoint x: 1569, startPoint y: 101, endPoint x: 1059, endPoint y: 548, distance: 678.2
click at [1038, 553] on div "NIKE's Income Statement Analysis: Revenue to Profit Breakdown Created with High…" at bounding box center [783, 435] width 960 height 1007
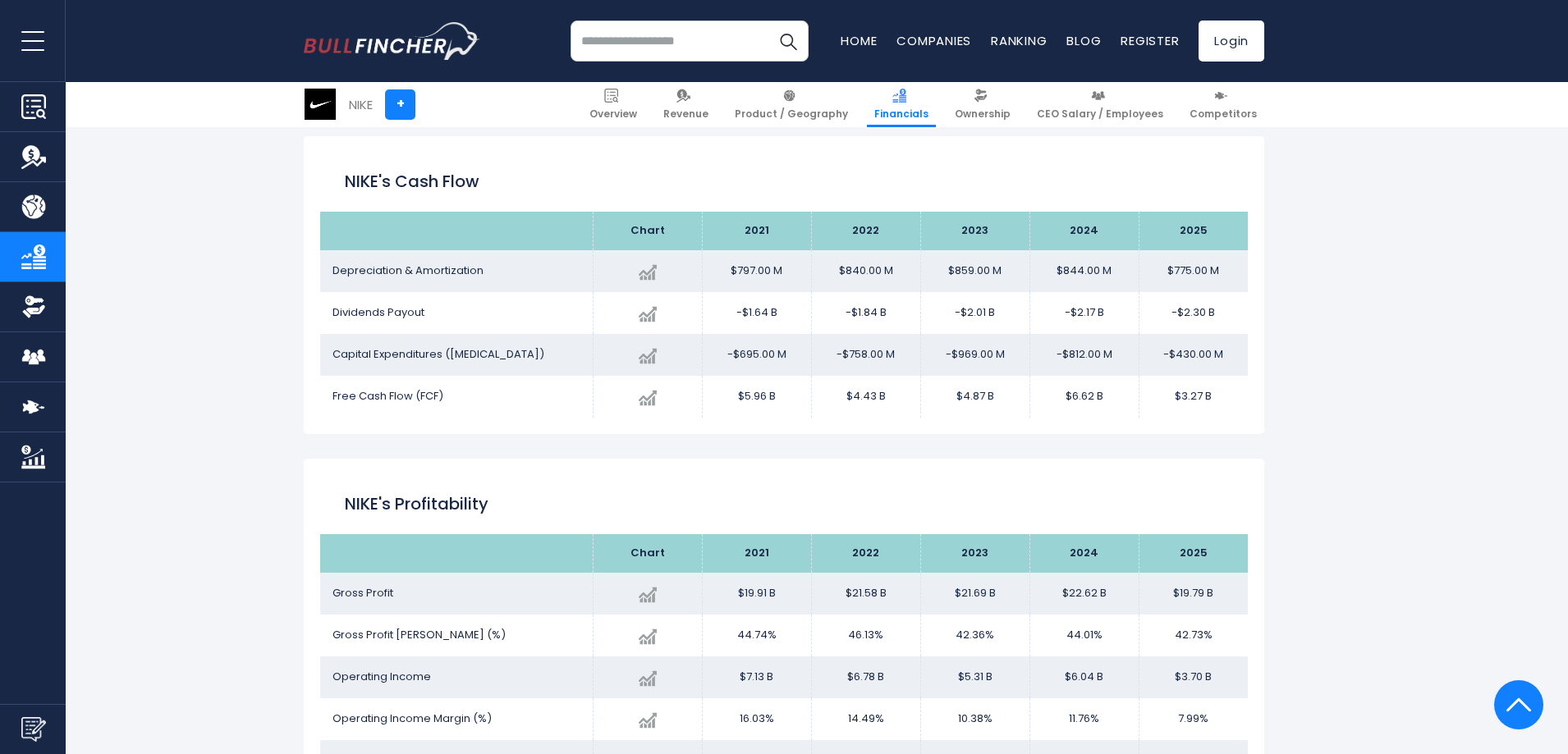
scroll to position [2822, 0]
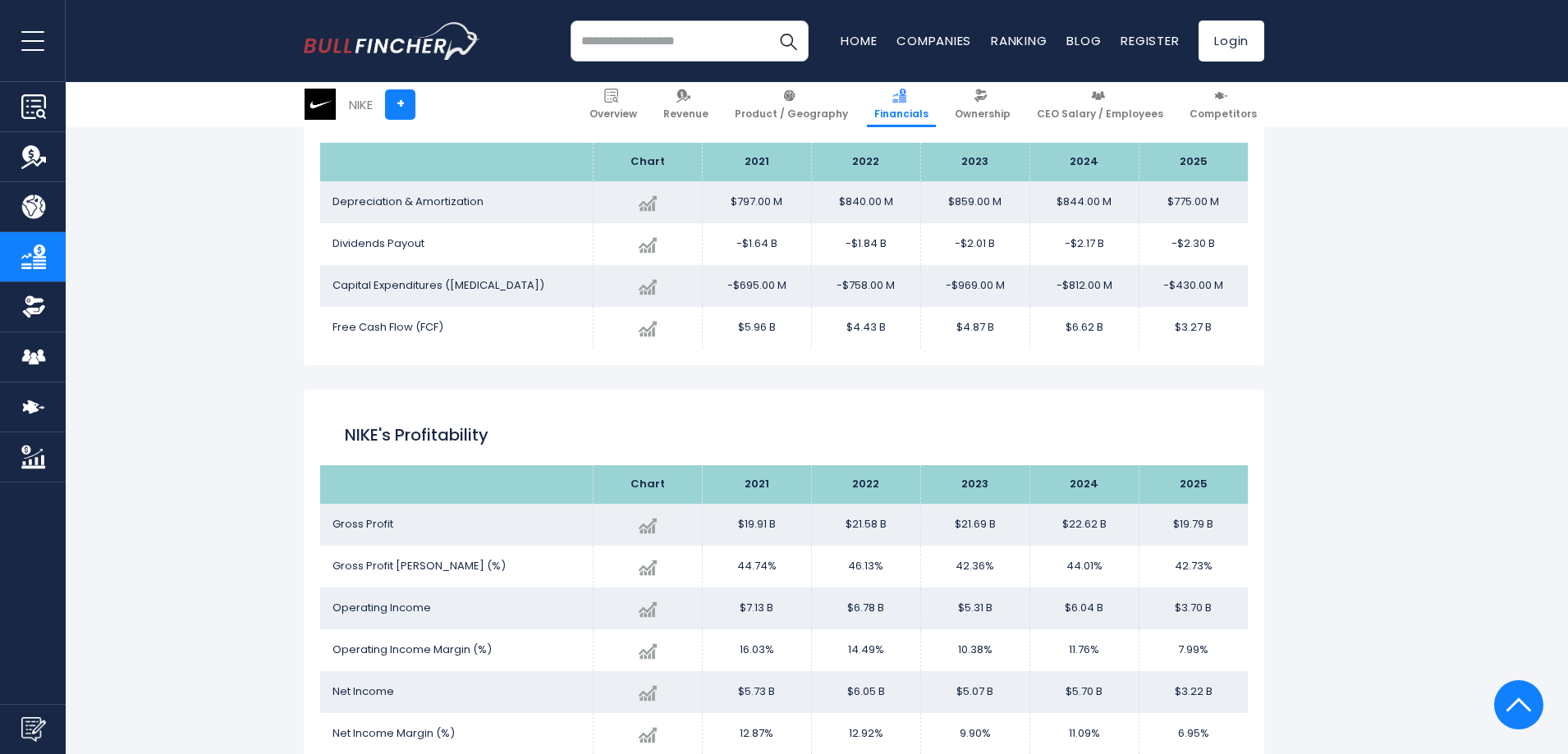
drag, startPoint x: 1573, startPoint y: 281, endPoint x: 1319, endPoint y: 278, distance: 254.0
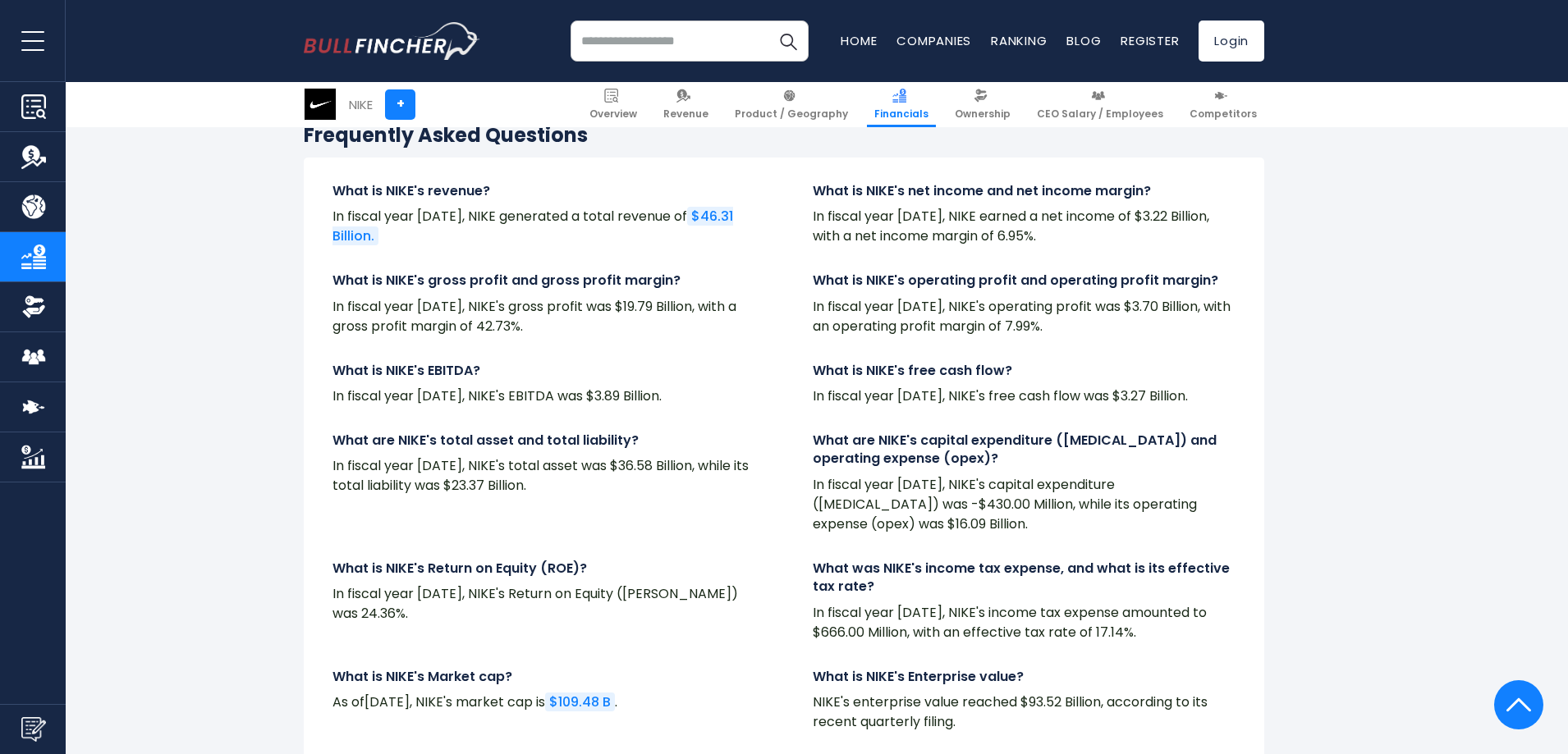
scroll to position [4211, 0]
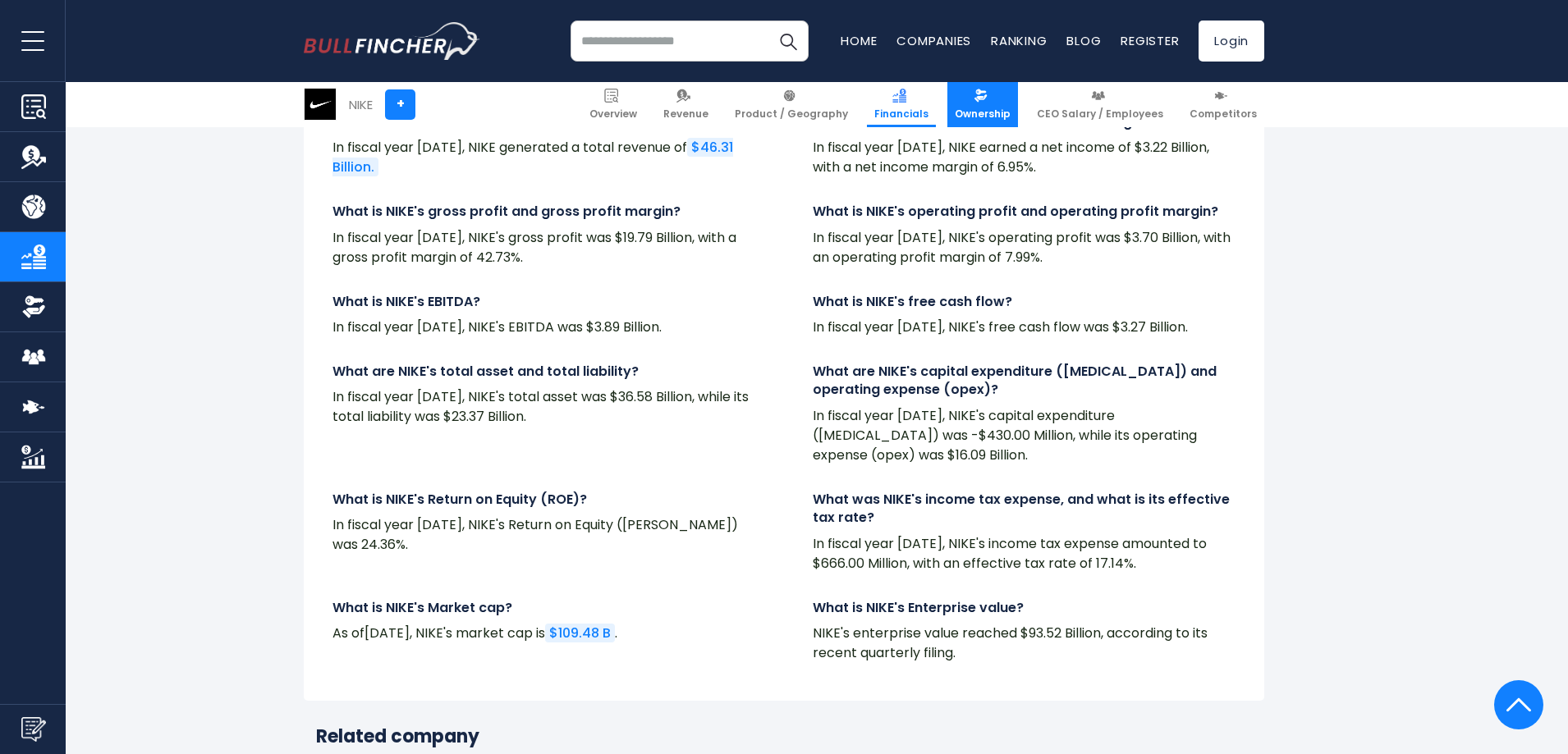
click at [988, 100] on img at bounding box center [980, 95] width 14 height 14
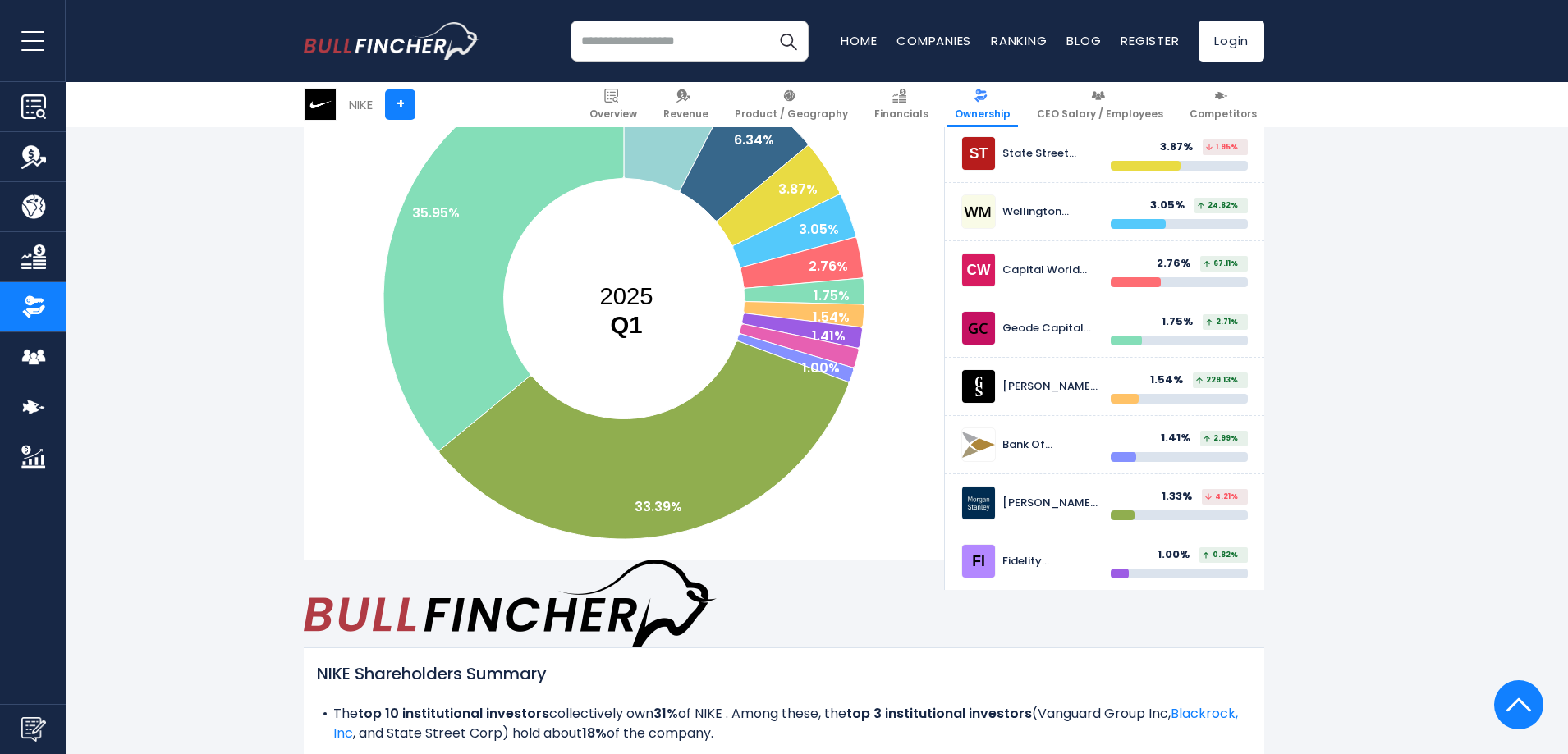
scroll to position [448, 0]
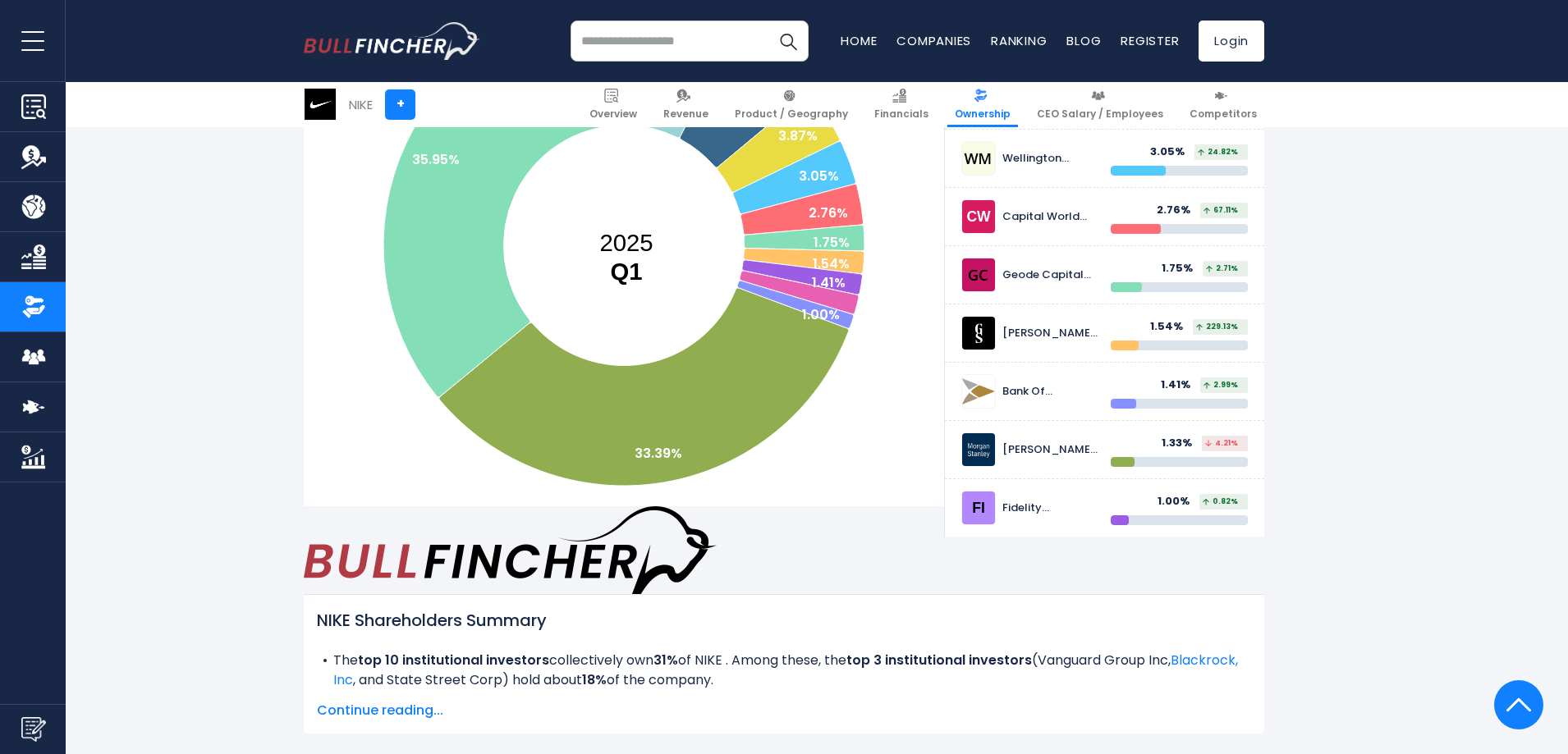
click at [428, 701] on span "Continue reading..." at bounding box center [784, 711] width 934 height 20
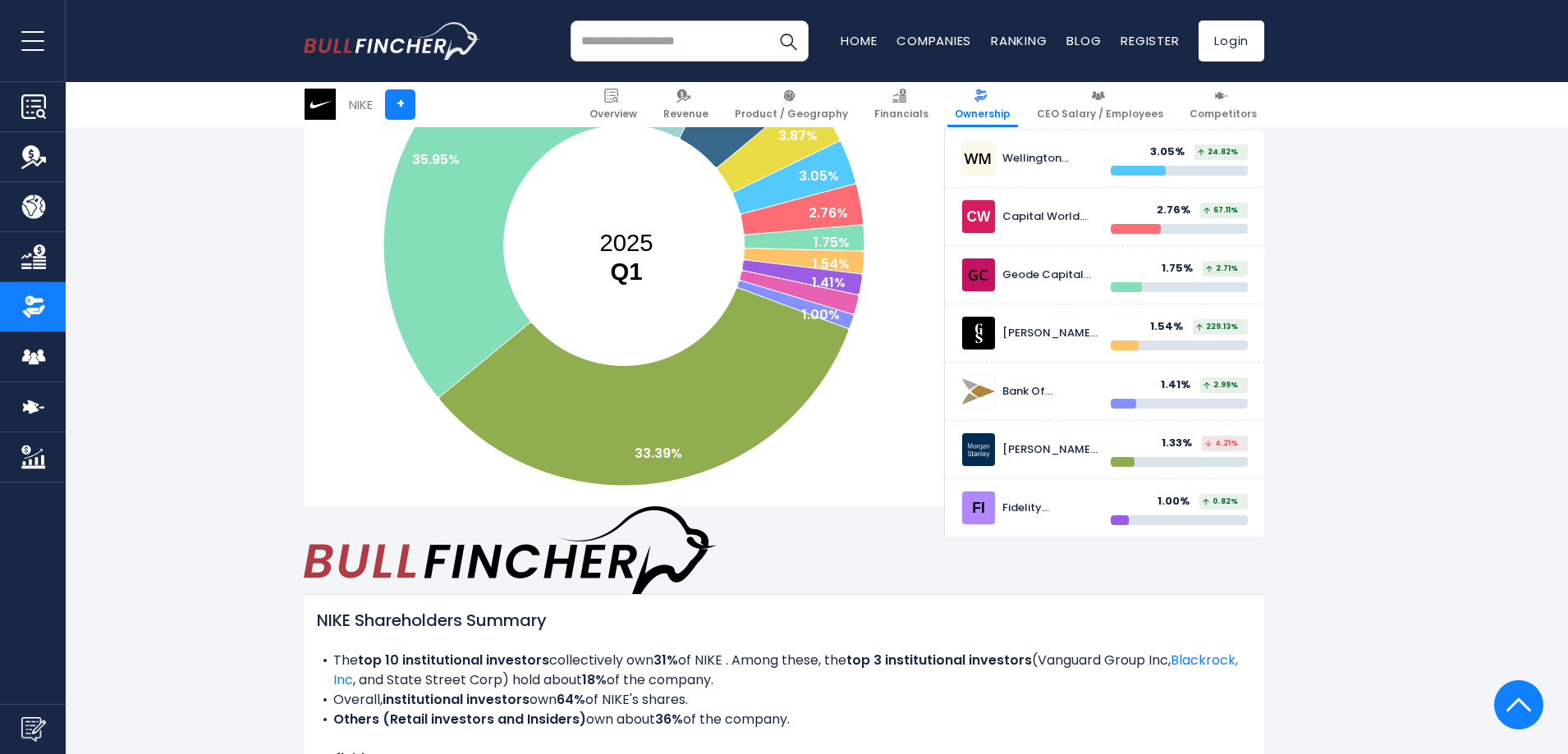
drag, startPoint x: 1567, startPoint y: 49, endPoint x: 1567, endPoint y: 60, distance: 11.0
click at [1567, 60] on header "Overview Revenue Product / Geography Ratios" at bounding box center [784, 41] width 1568 height 82
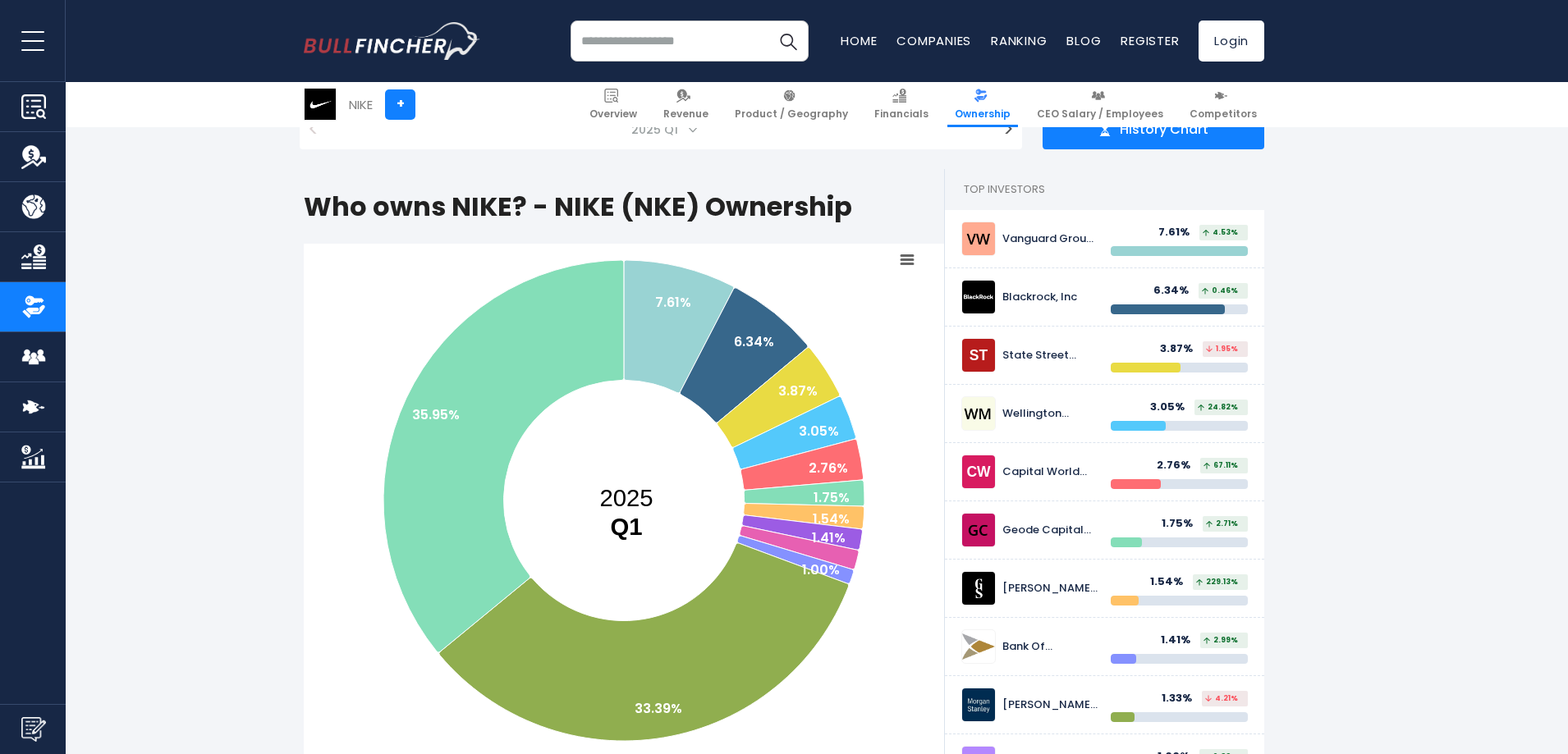
scroll to position [229, 0]
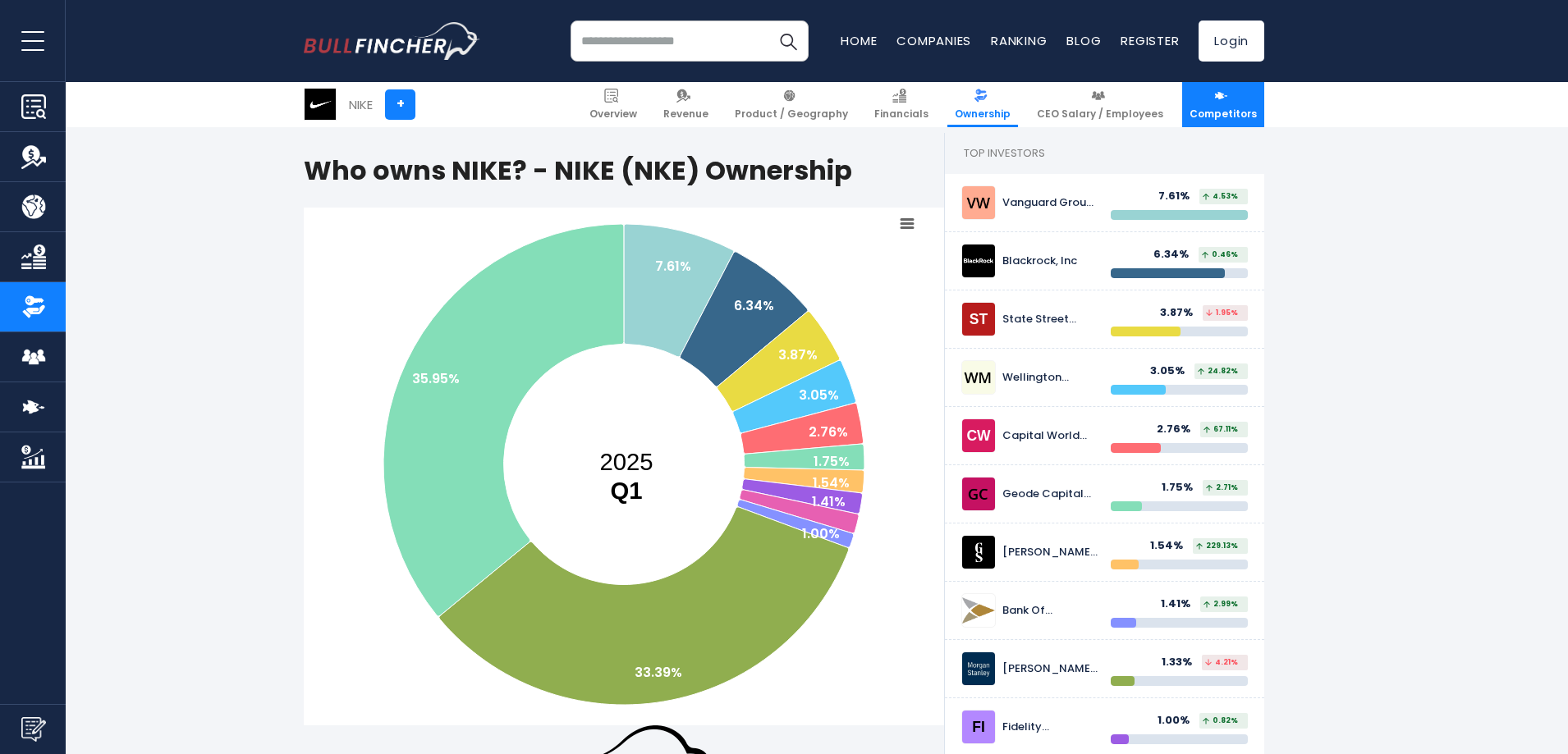
click at [1213, 113] on span "Competitors" at bounding box center [1224, 114] width 68 height 13
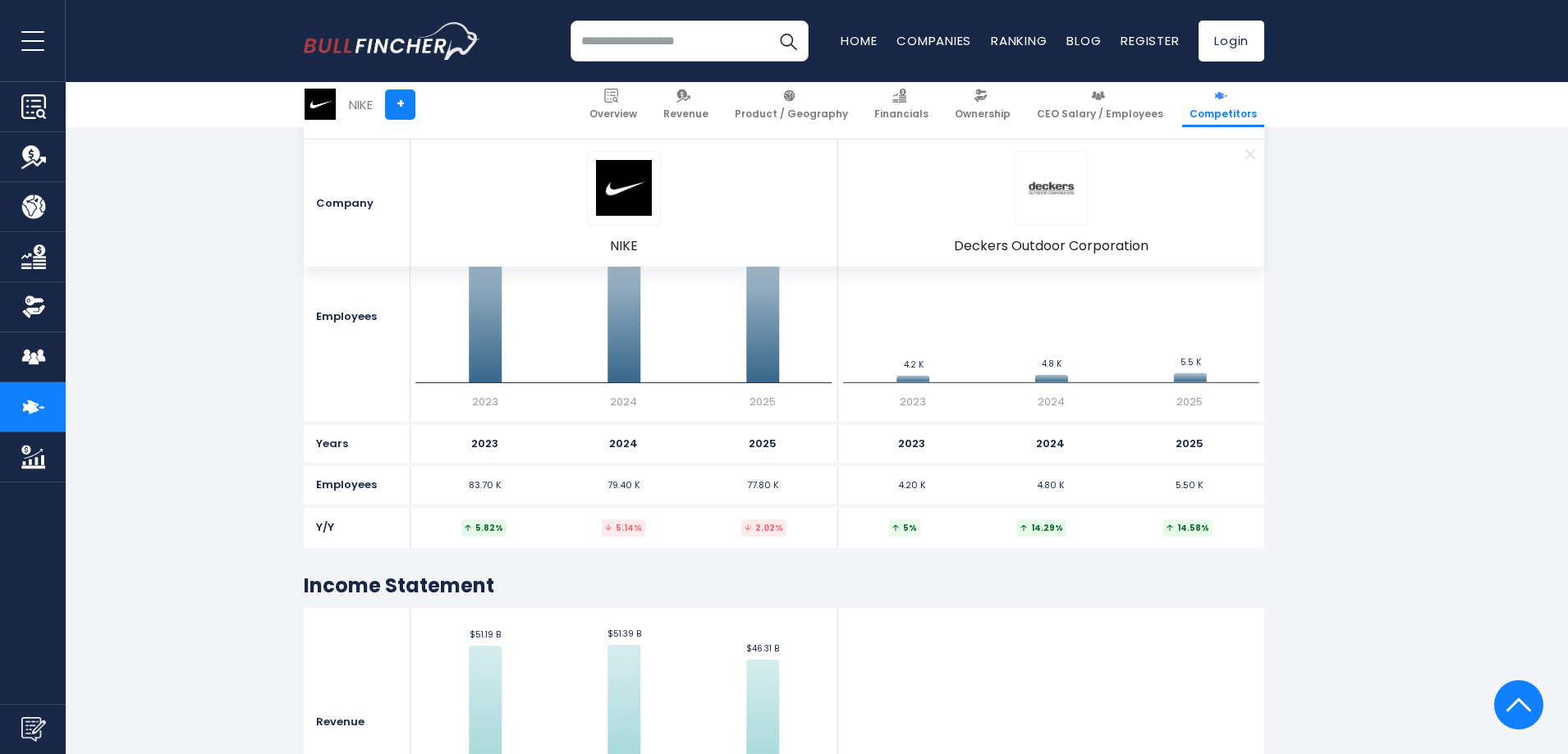
scroll to position [1011, 0]
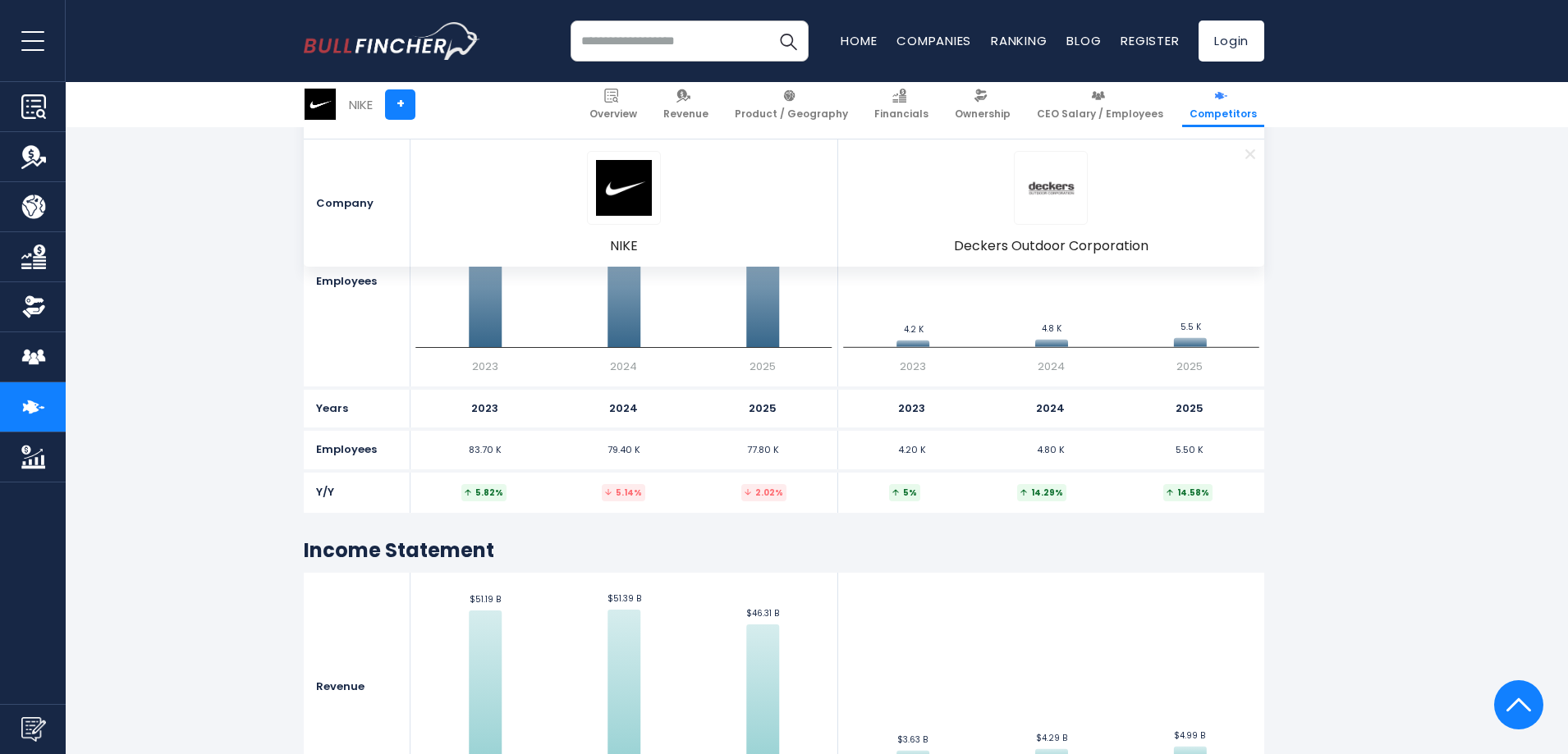
click at [1554, 84] on section "NIKE + Overview Revenue Product / Geography Financials Ownership" at bounding box center [784, 104] width 1568 height 45
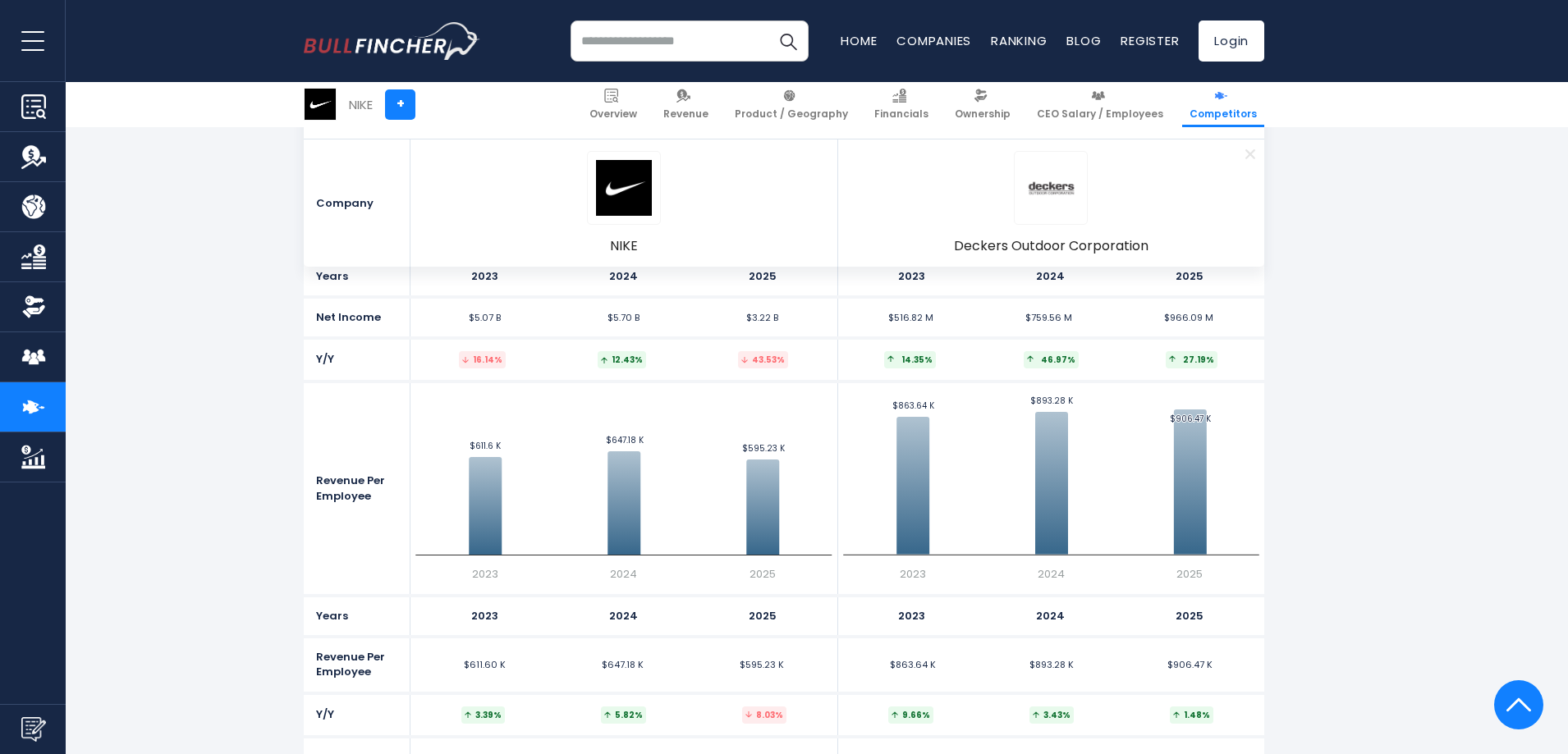
scroll to position [3507, 0]
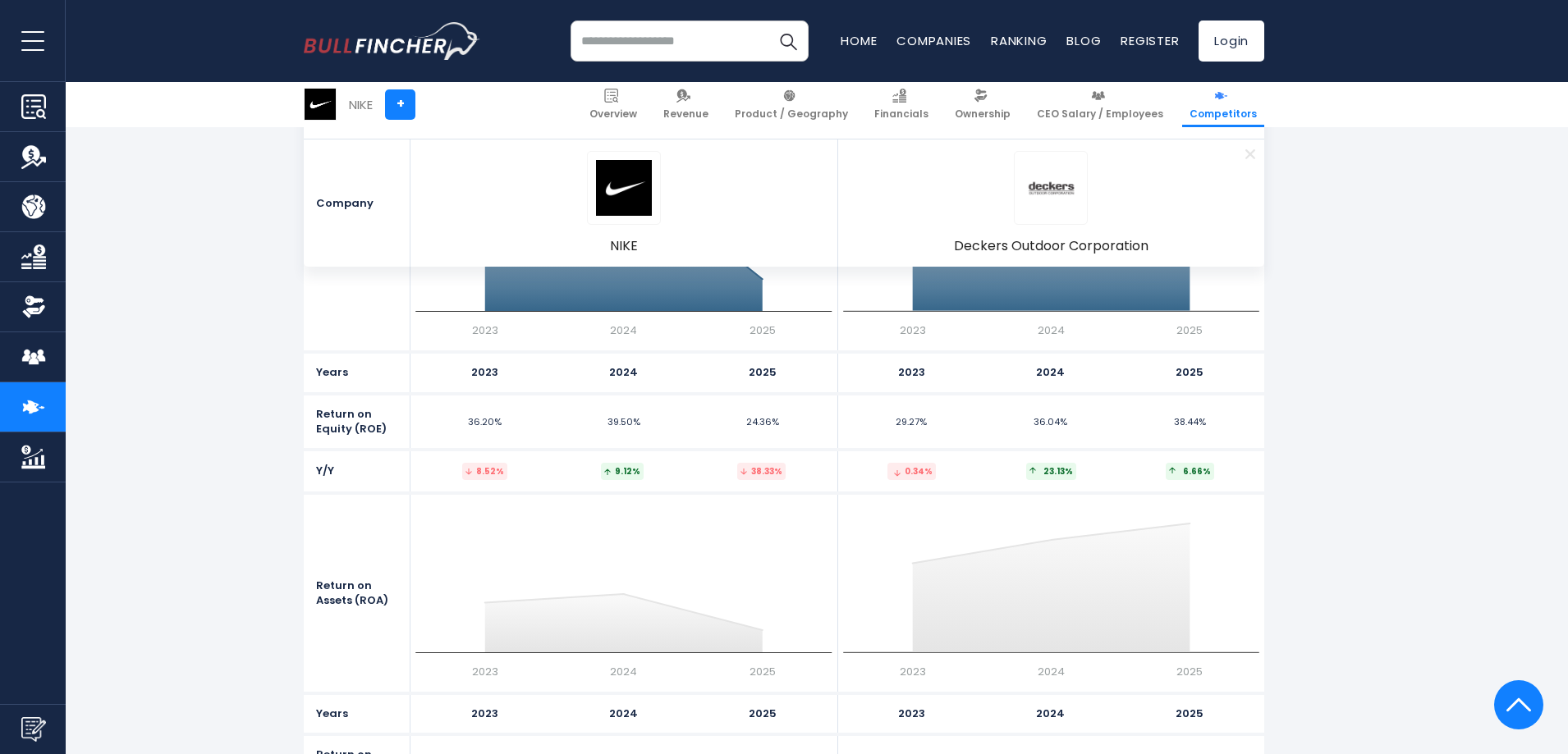
scroll to position [6967, 0]
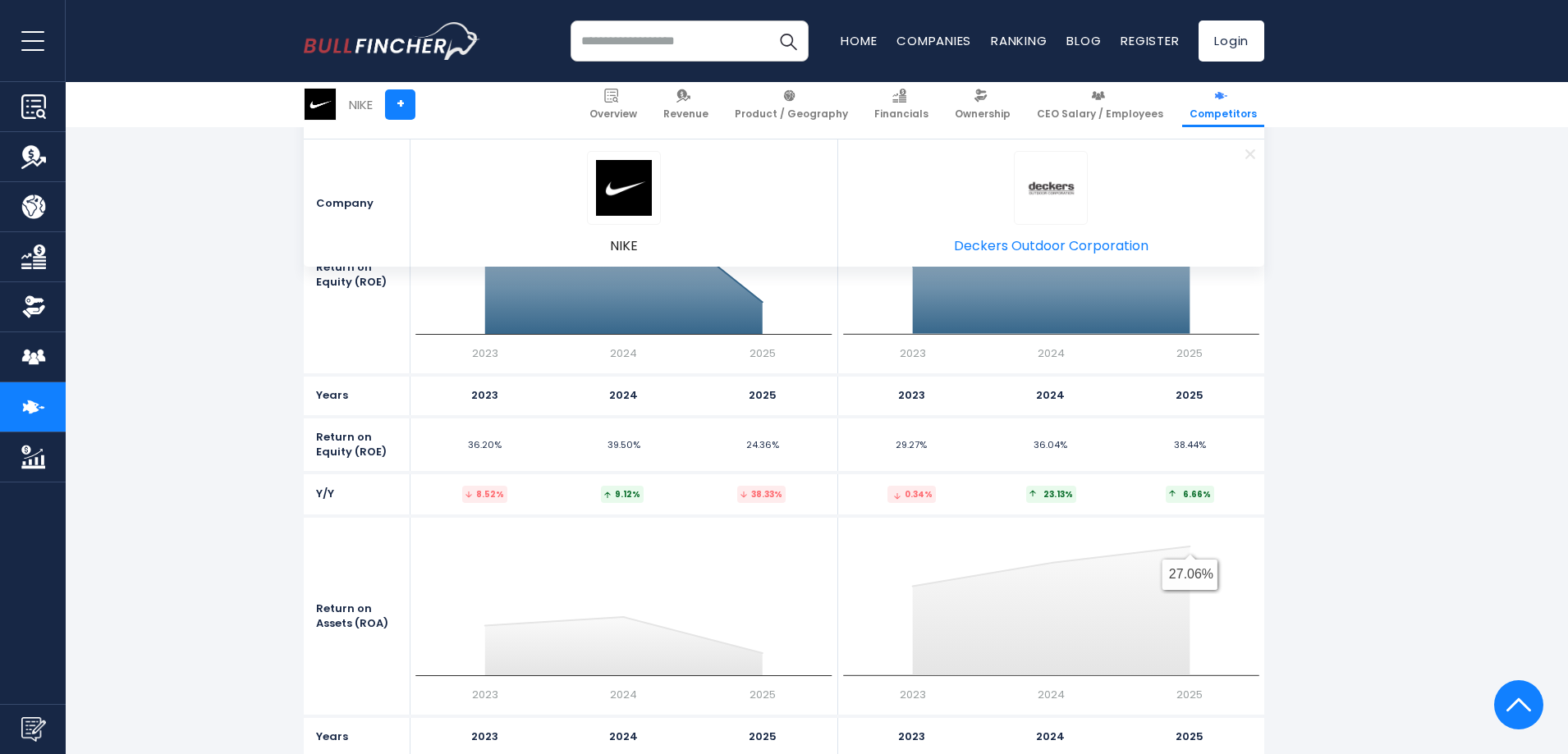
click at [1075, 249] on span "Deckers Outdoor Corporation" at bounding box center [1051, 247] width 195 height 18
click at [618, 98] on img at bounding box center [610, 95] width 14 height 14
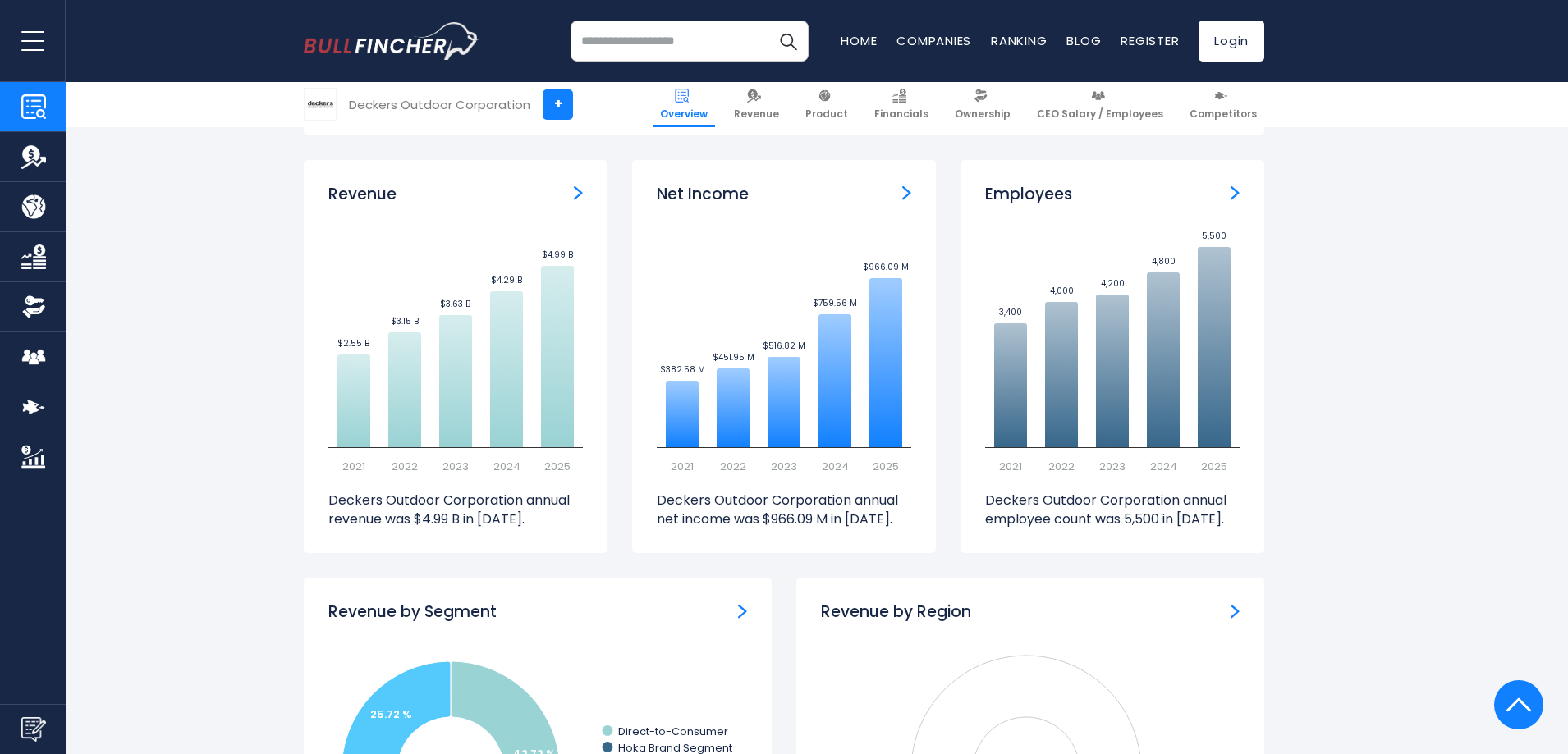
scroll to position [1011, 0]
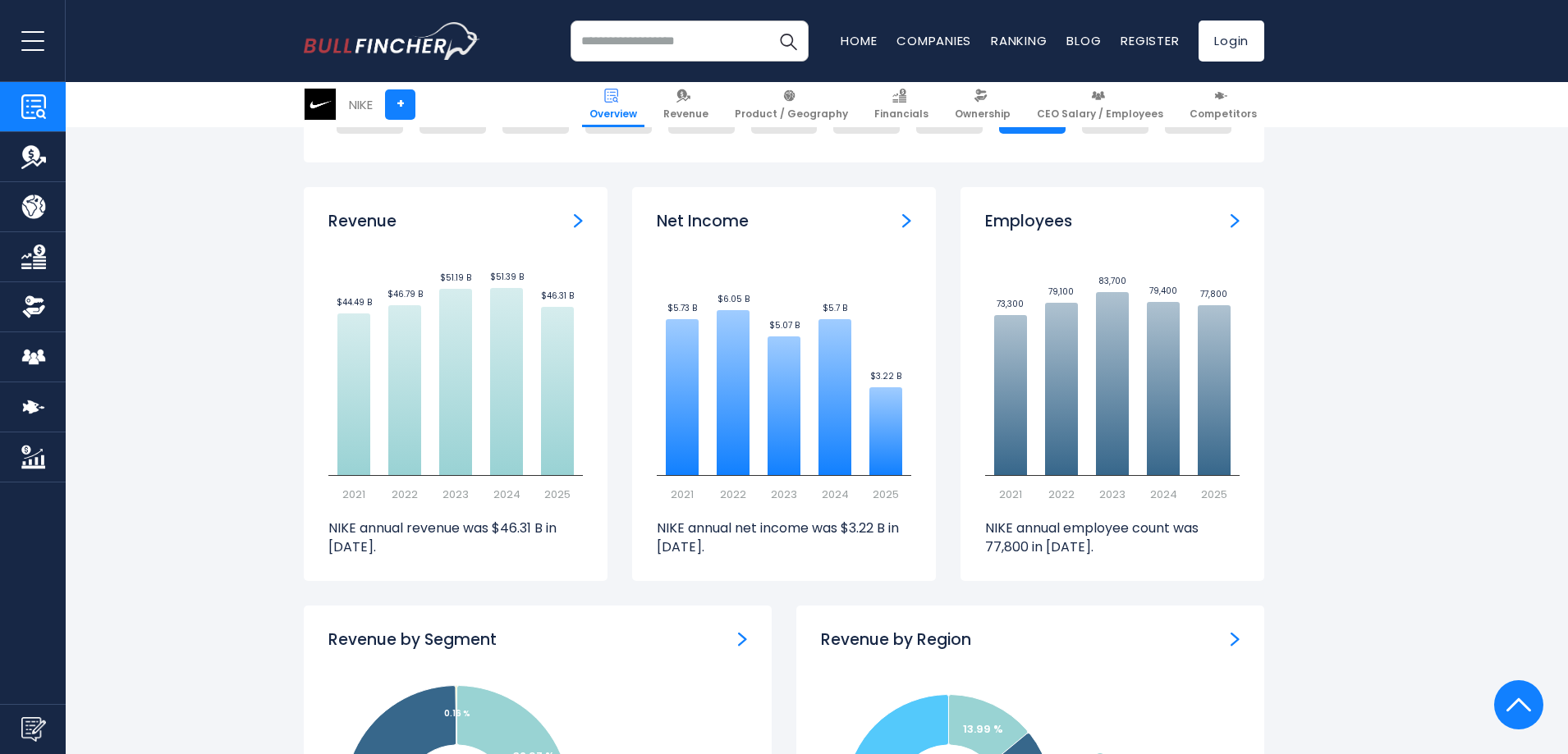
scroll to position [1098, 0]
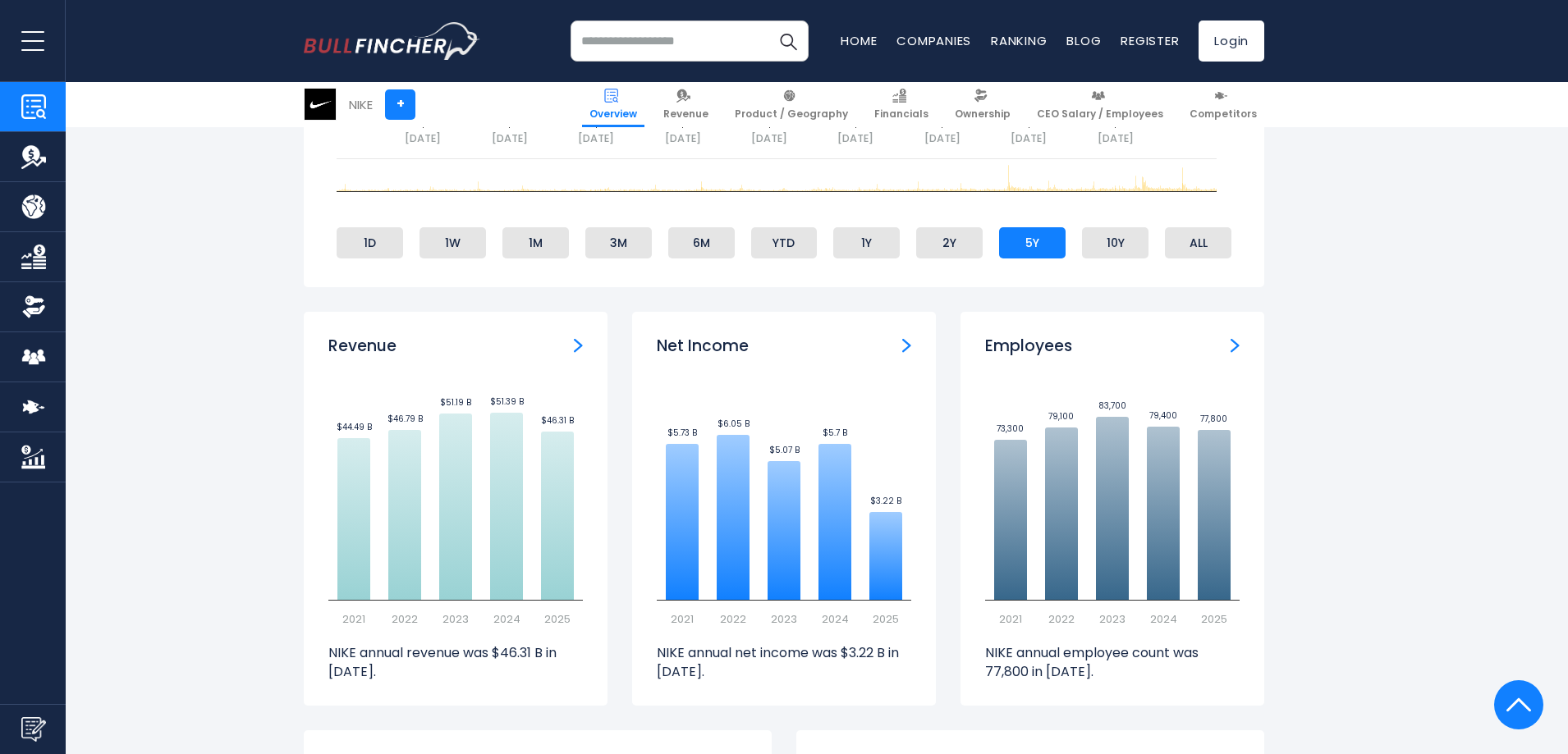
scroll to position [948, 0]
